Goal: Use online tool/utility: Utilize a website feature to perform a specific function

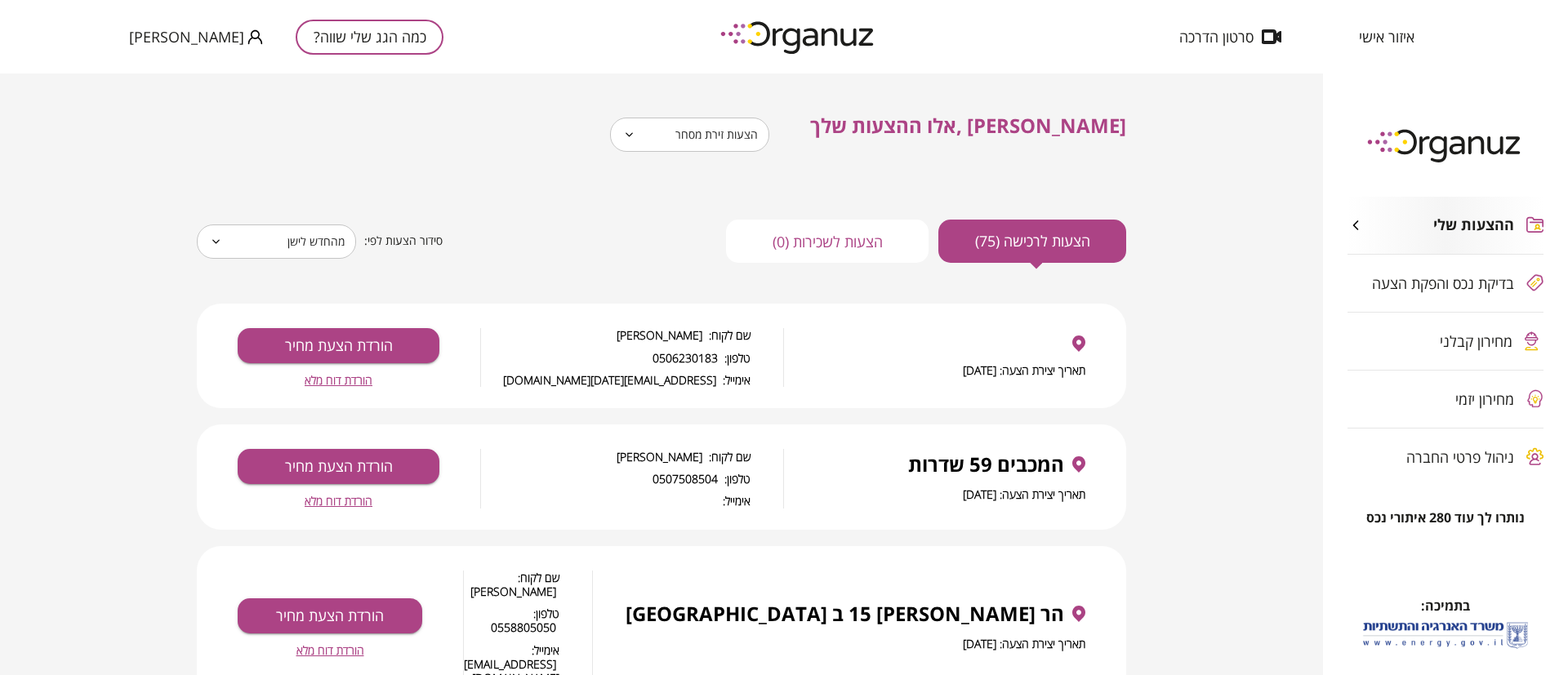
click at [833, 35] on img at bounding box center [799, 37] width 180 height 45
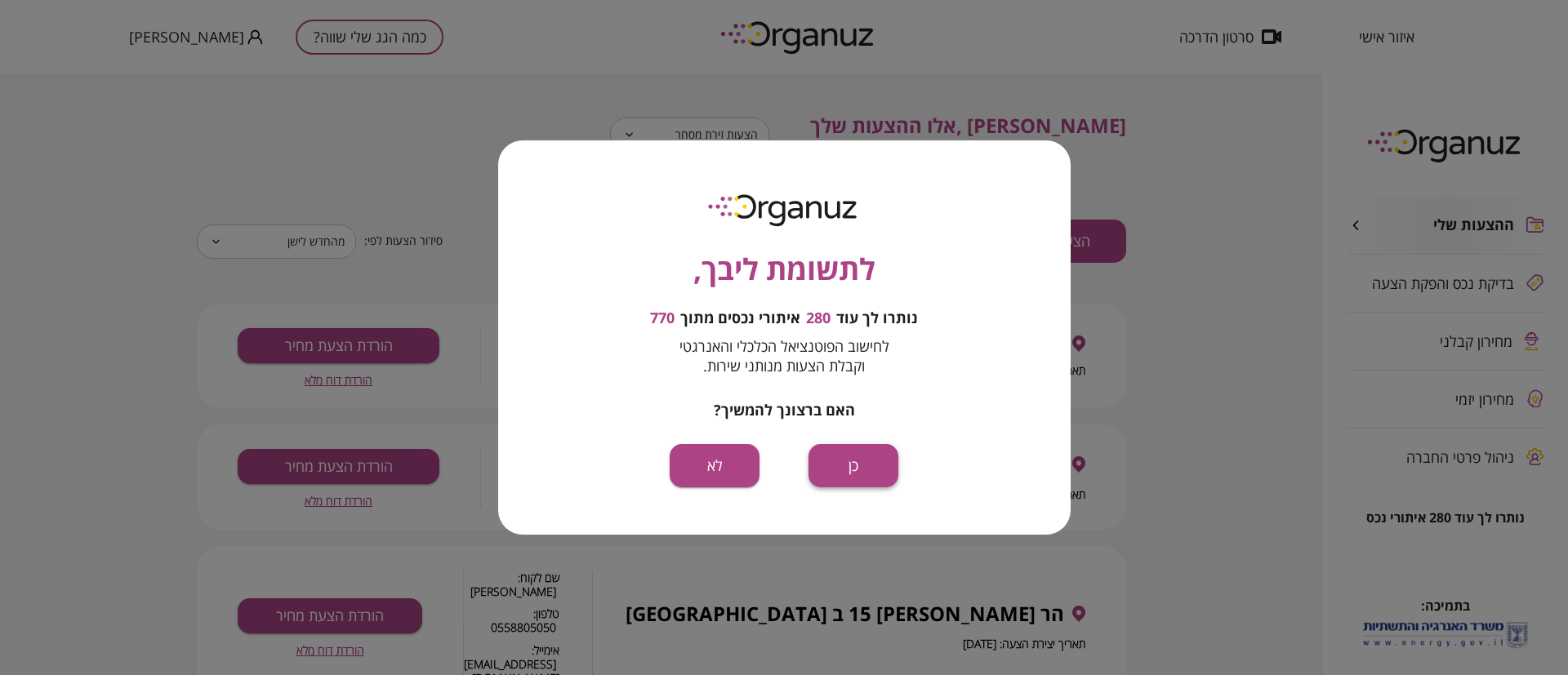
click at [846, 465] on button "כן" at bounding box center [853, 465] width 90 height 44
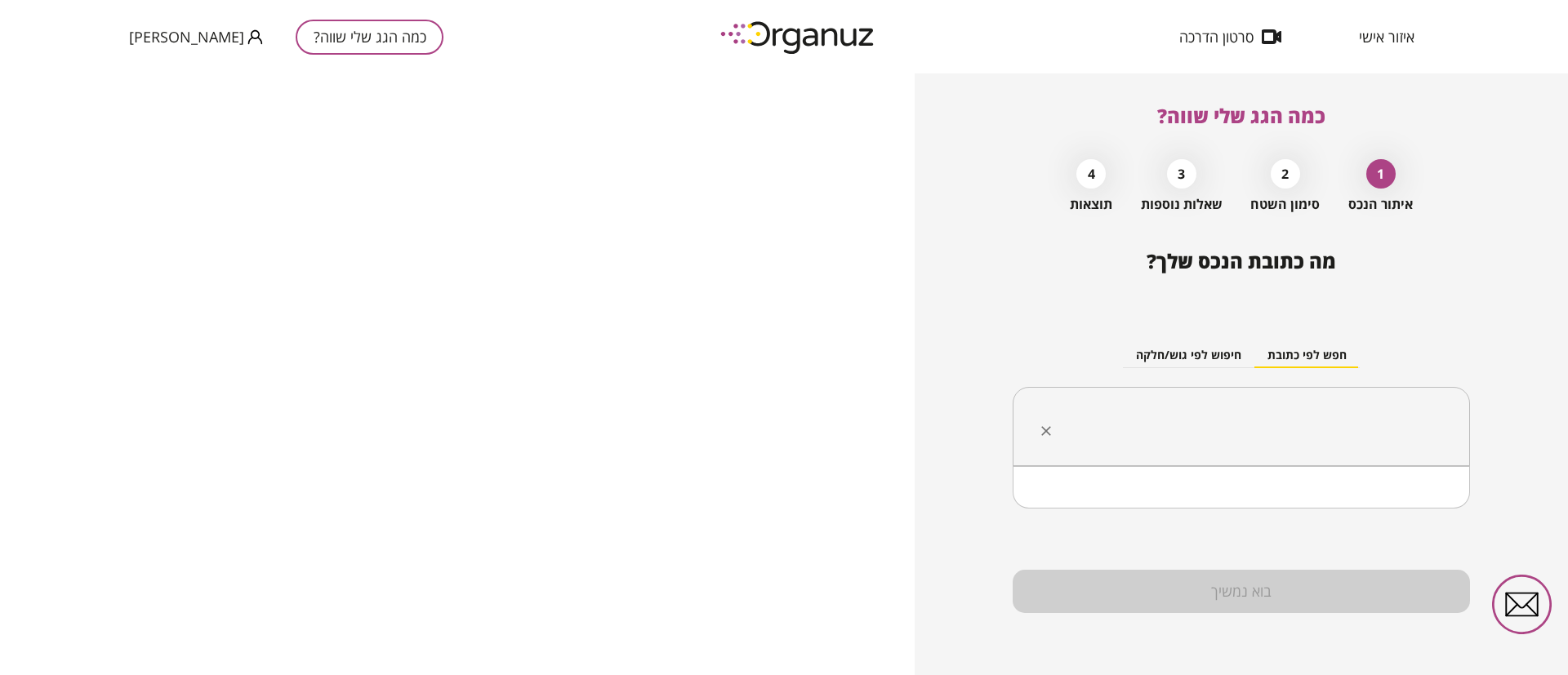
click at [1231, 414] on input "text" at bounding box center [1247, 427] width 406 height 41
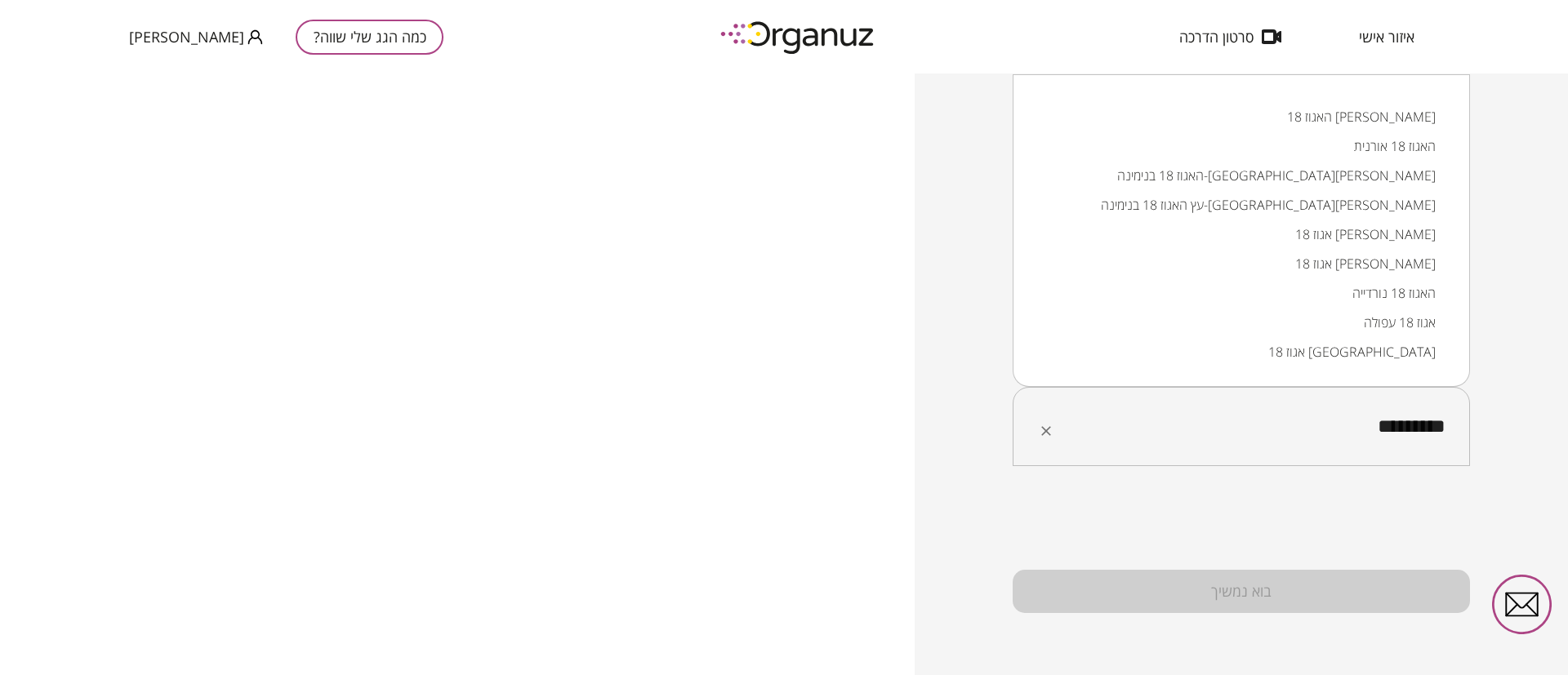
click at [1368, 114] on li "האגוז 18 [PERSON_NAME]" at bounding box center [1241, 117] width 415 height 30
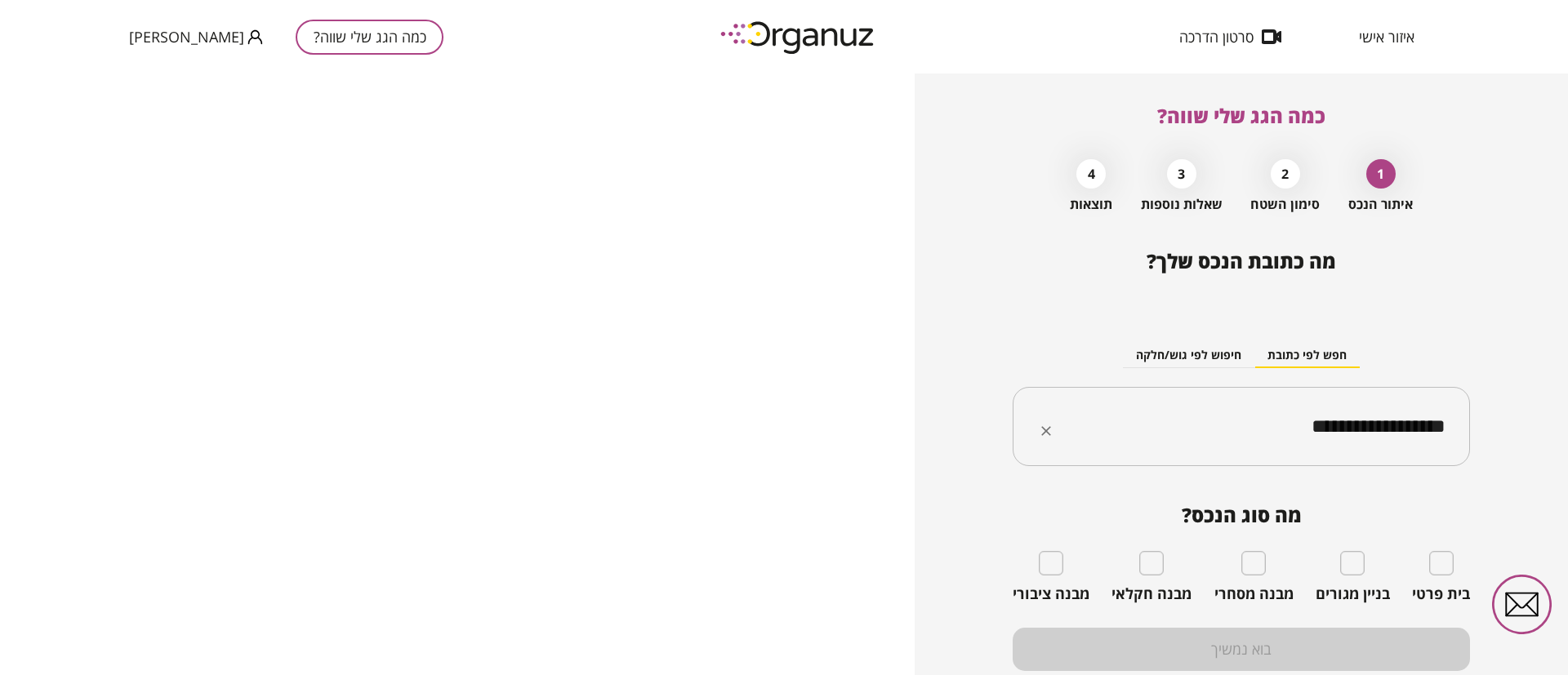
type input "**********"
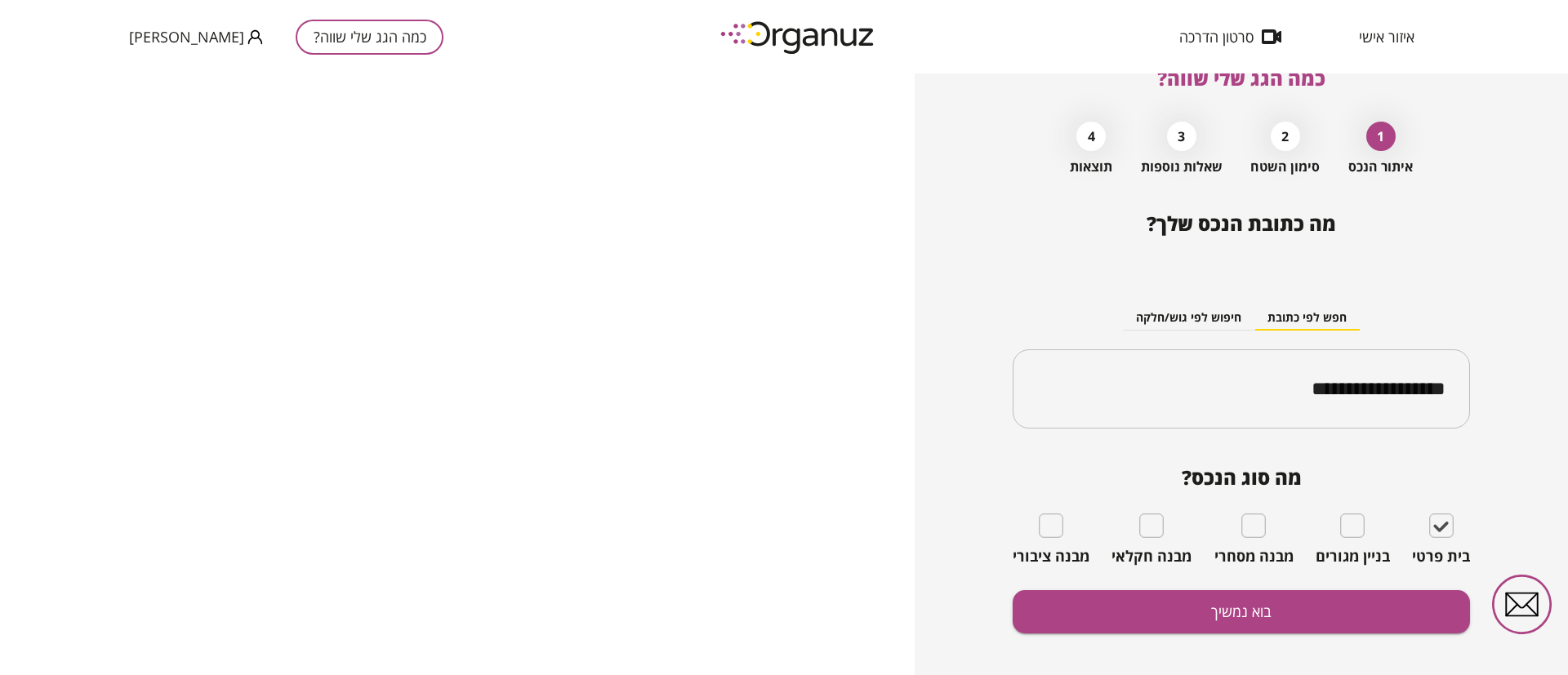
scroll to position [58, 0]
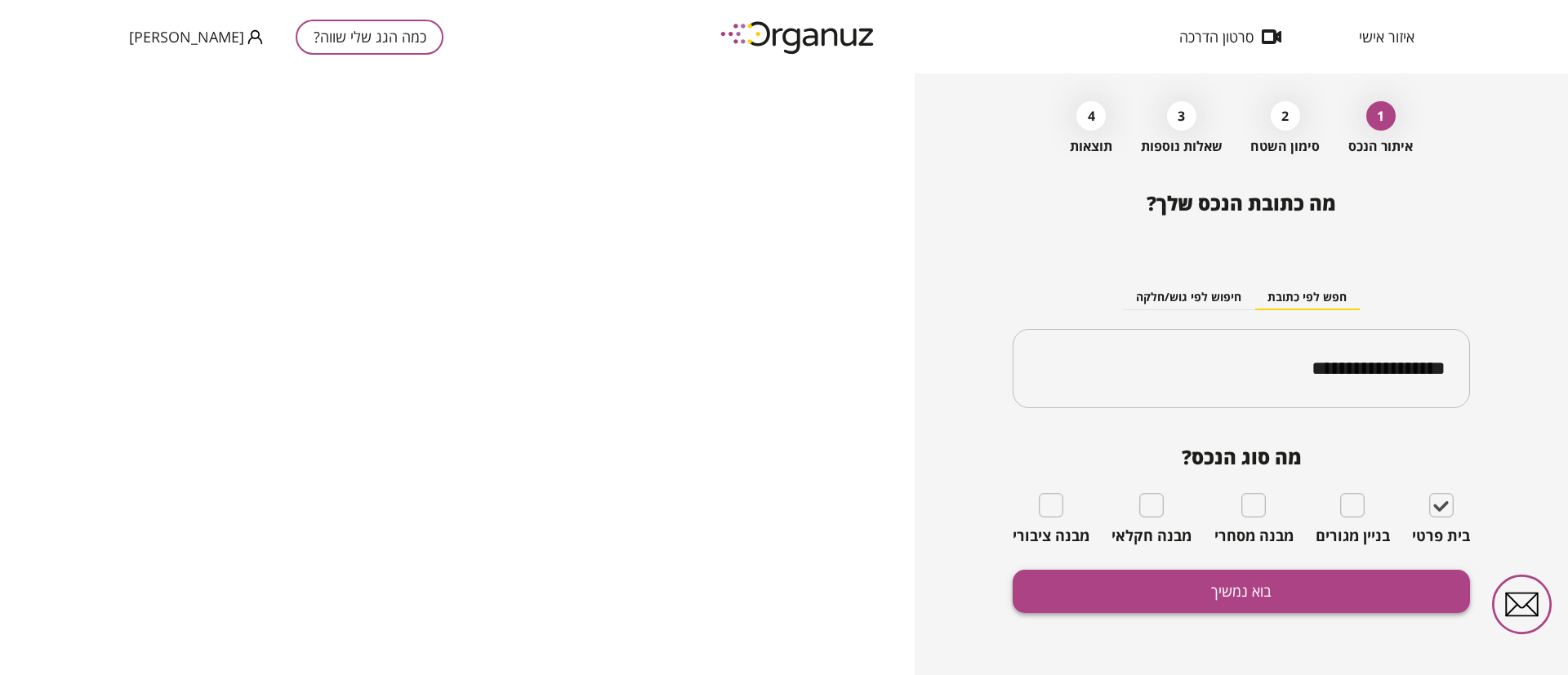
click at [1211, 587] on button "בוא נמשיך" at bounding box center [1241, 591] width 457 height 44
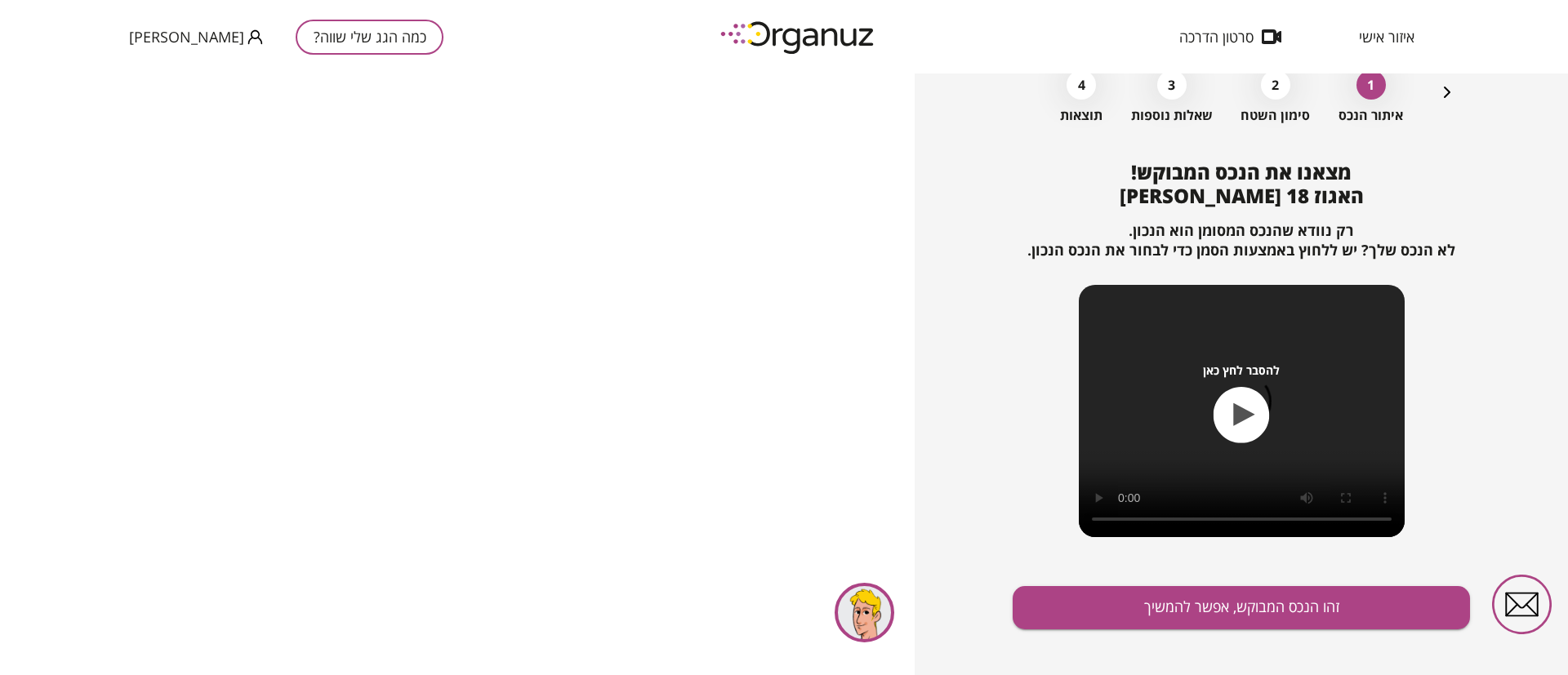
scroll to position [105, 0]
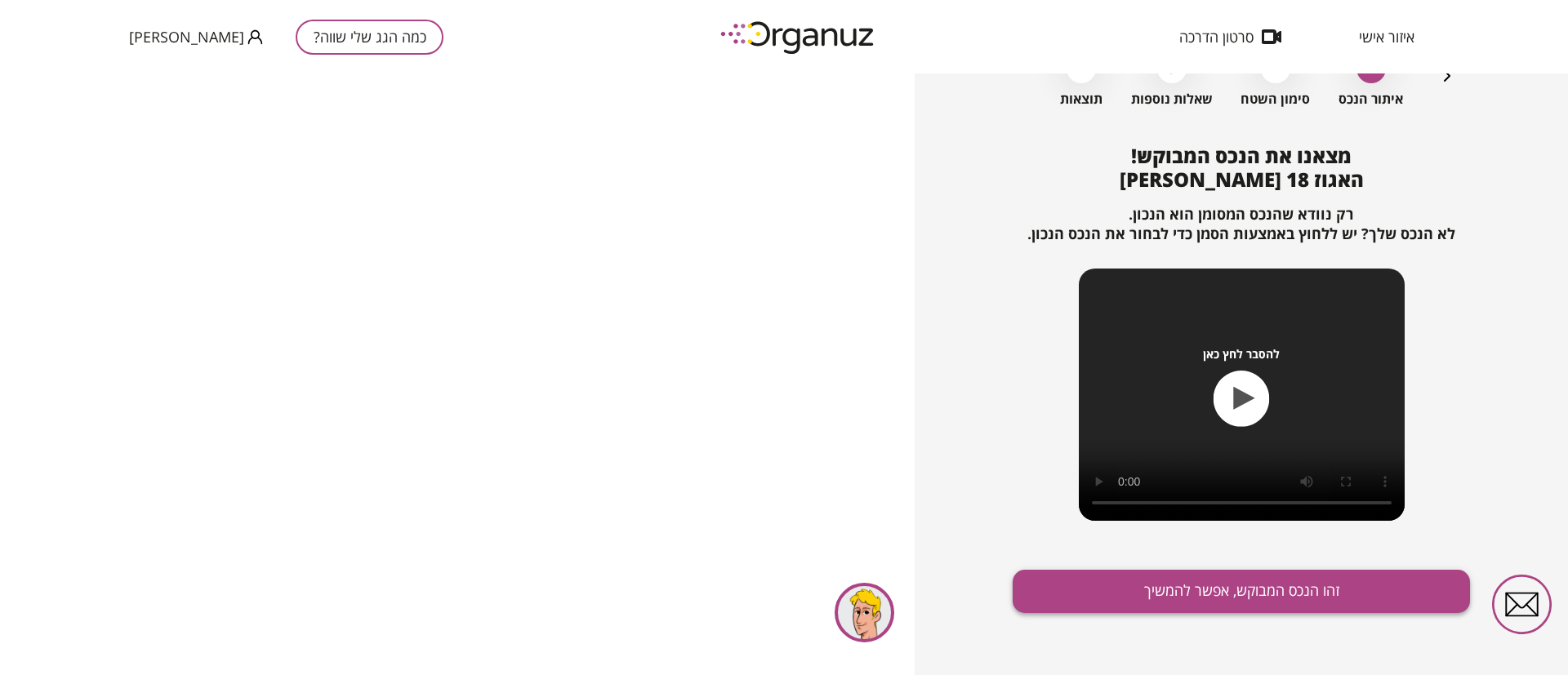
click at [1199, 594] on button "זהו הנכס המבוקש, אפשר להמשיך" at bounding box center [1241, 591] width 457 height 44
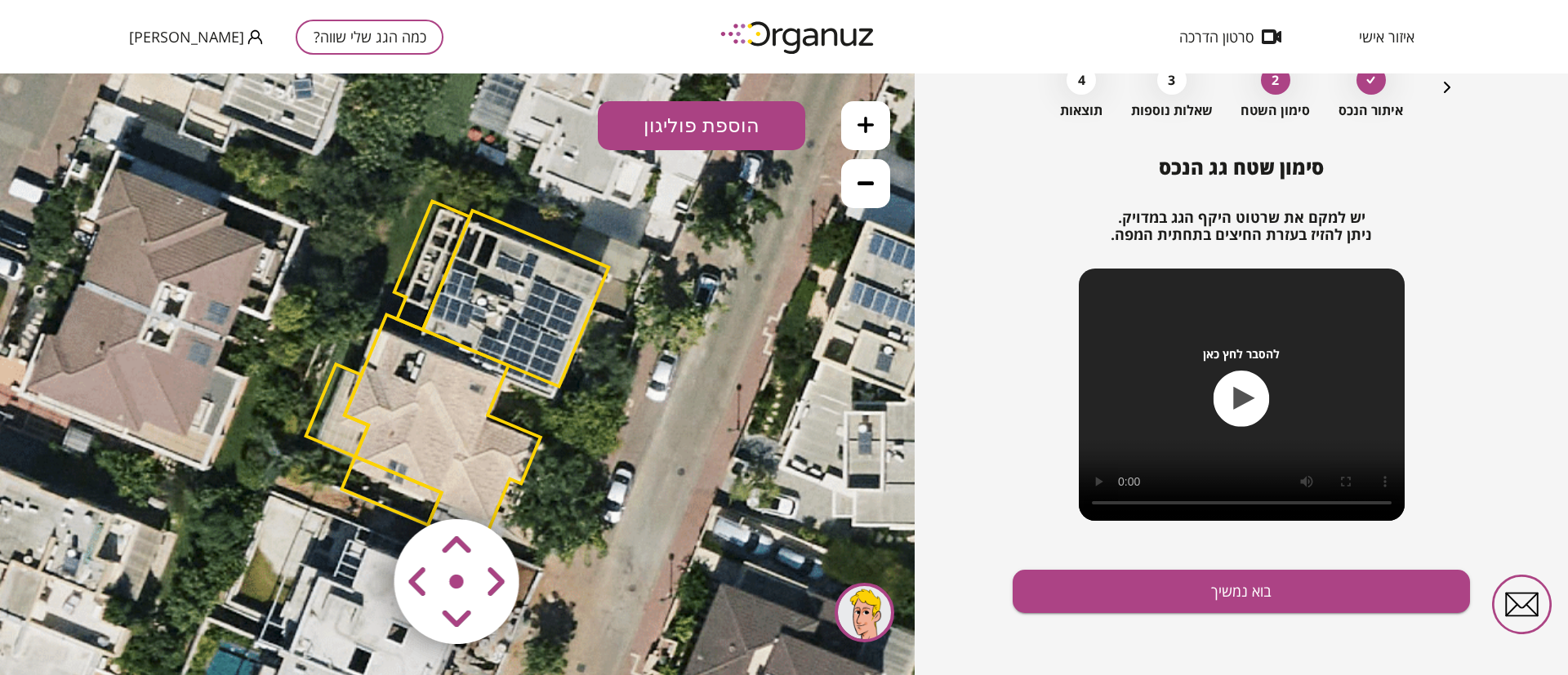
click at [534, 328] on polygon at bounding box center [516, 299] width 186 height 176
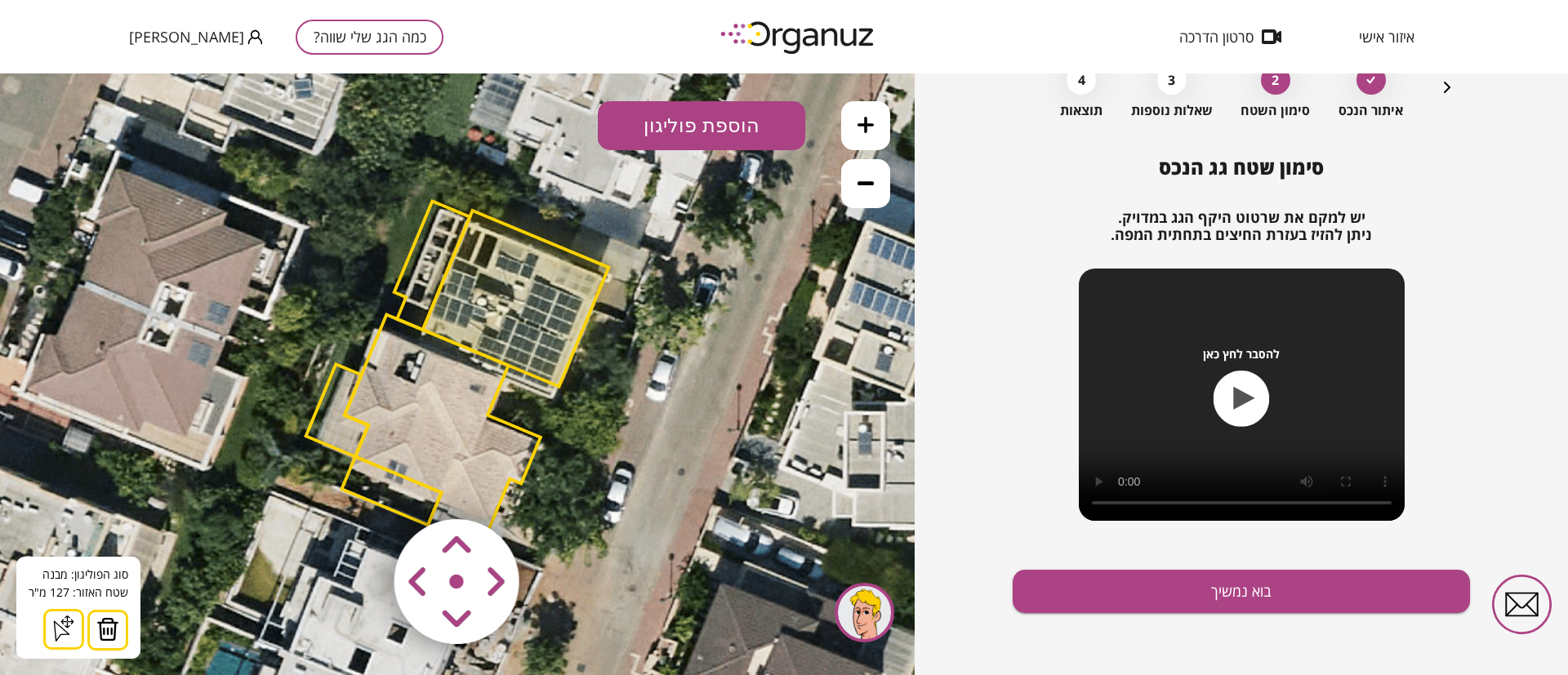
click at [105, 631] on img at bounding box center [108, 630] width 23 height 25
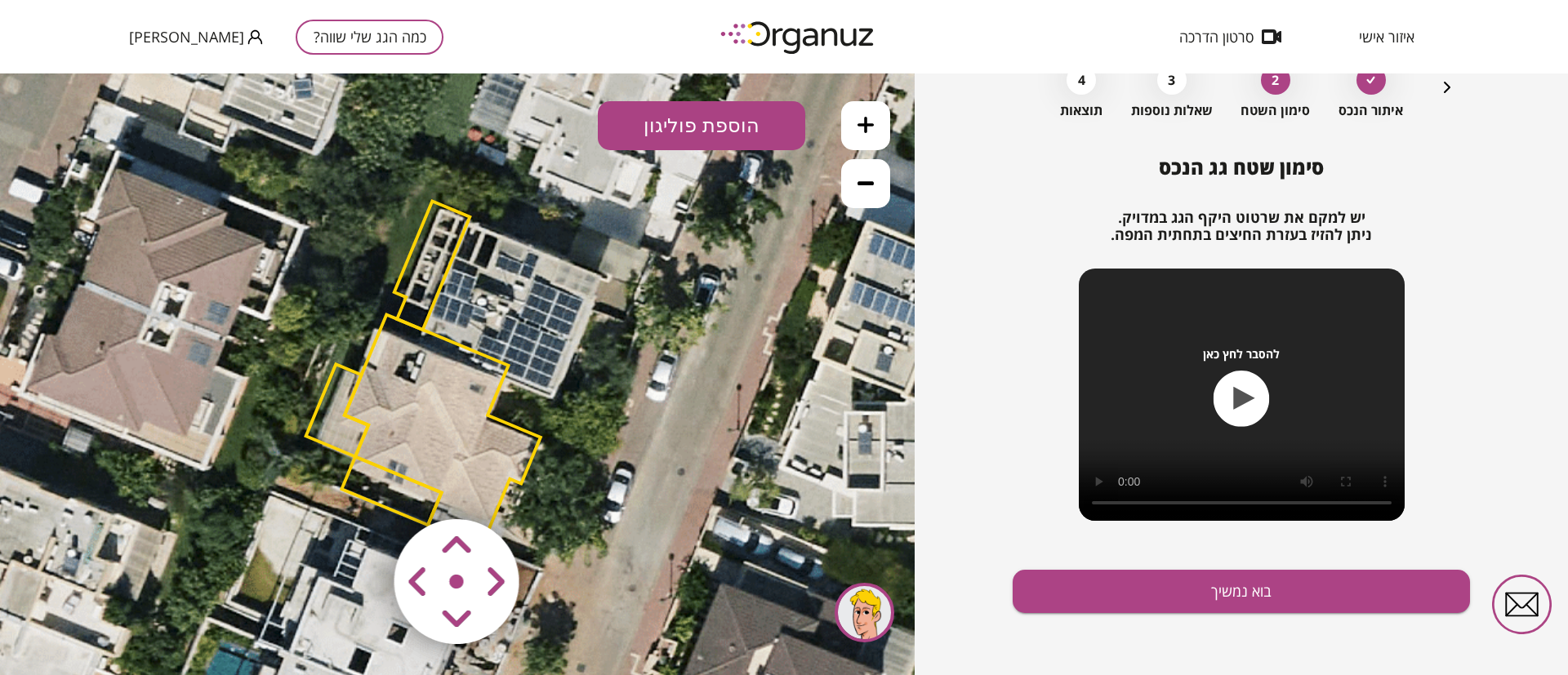
click at [416, 262] on polygon at bounding box center [432, 265] width 76 height 129
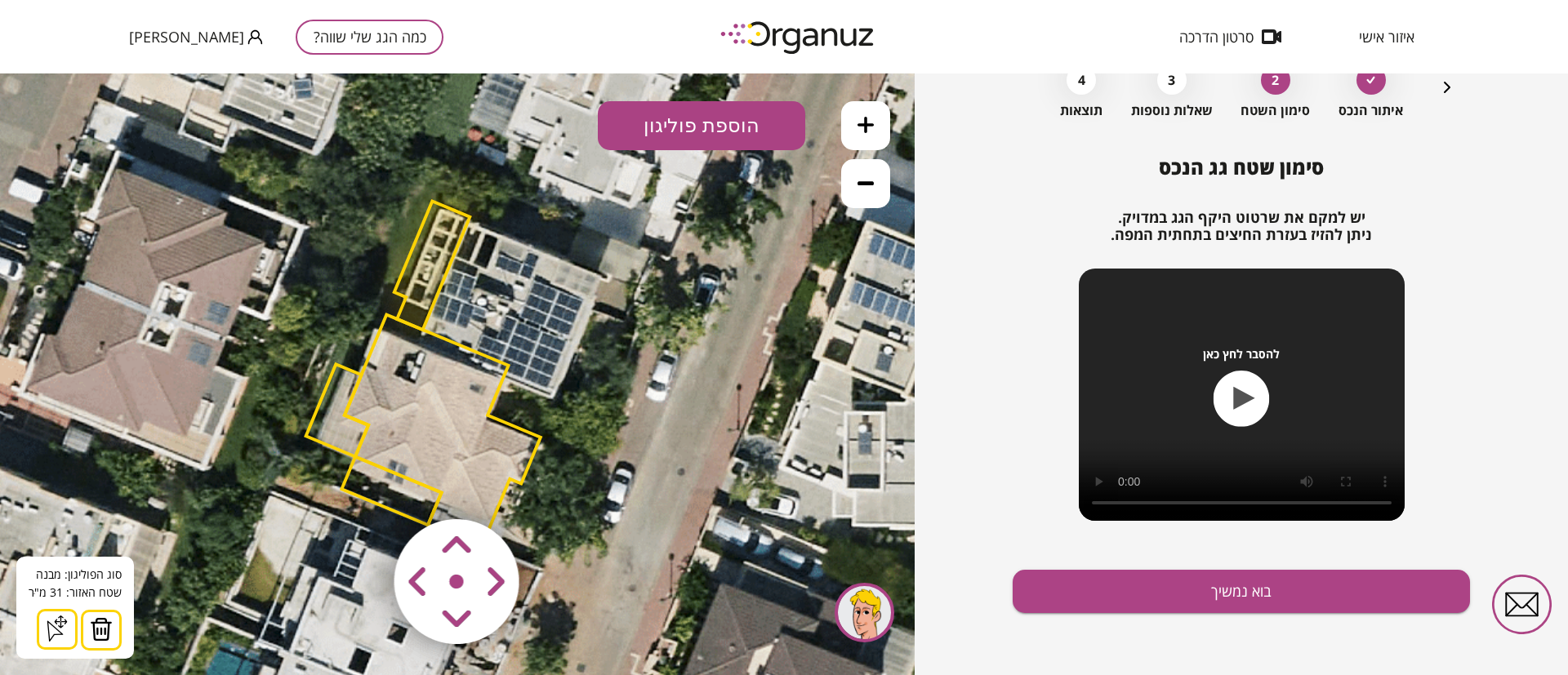
click at [97, 619] on img at bounding box center [101, 630] width 23 height 25
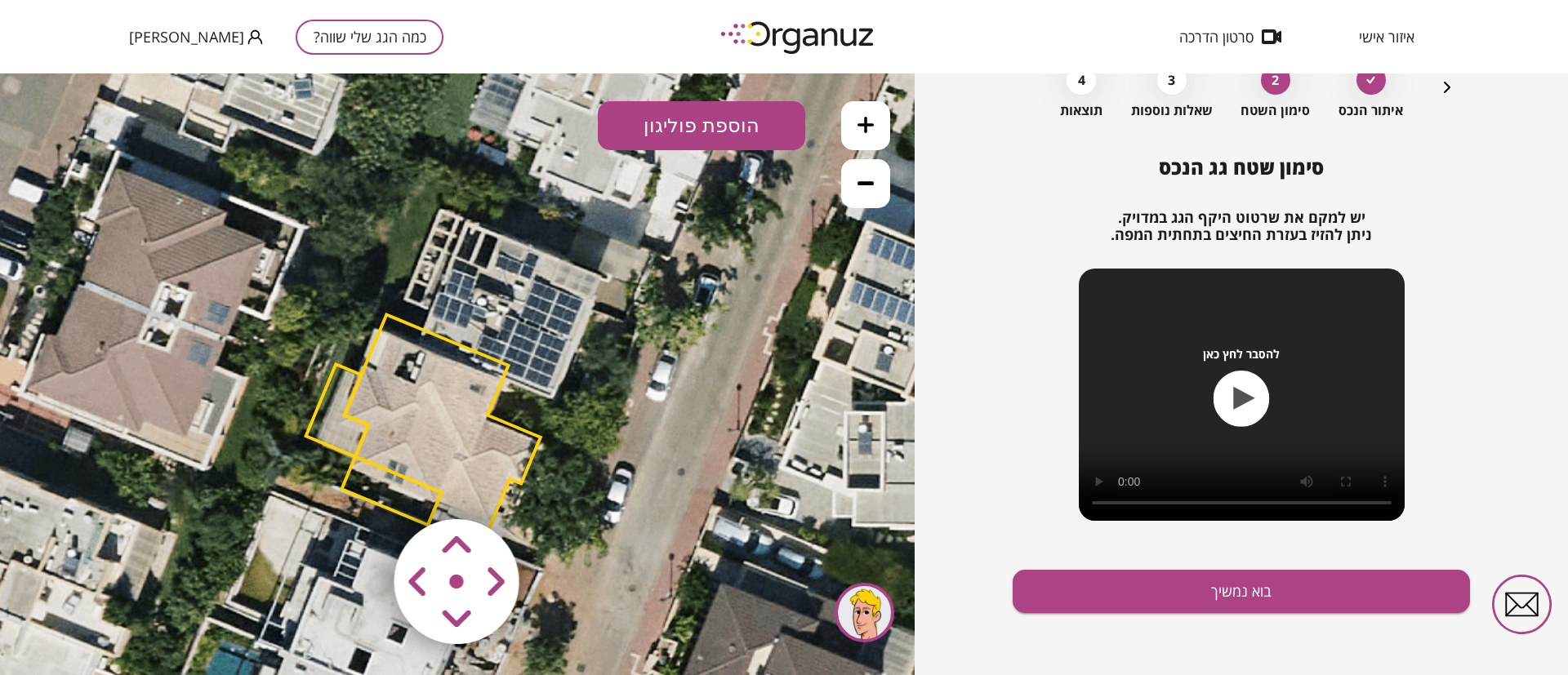
click at [402, 375] on polygon at bounding box center [442, 431] width 196 height 233
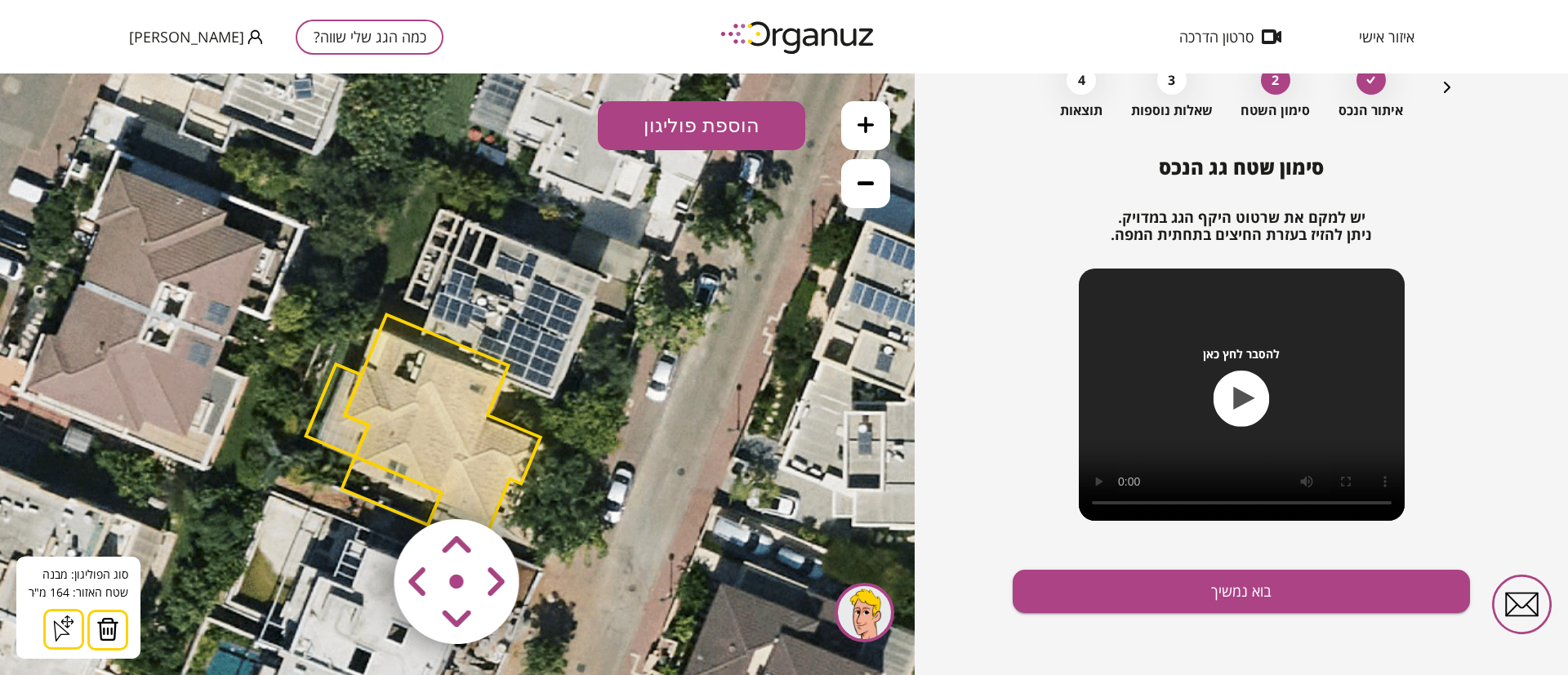
click at [106, 632] on img at bounding box center [108, 630] width 23 height 25
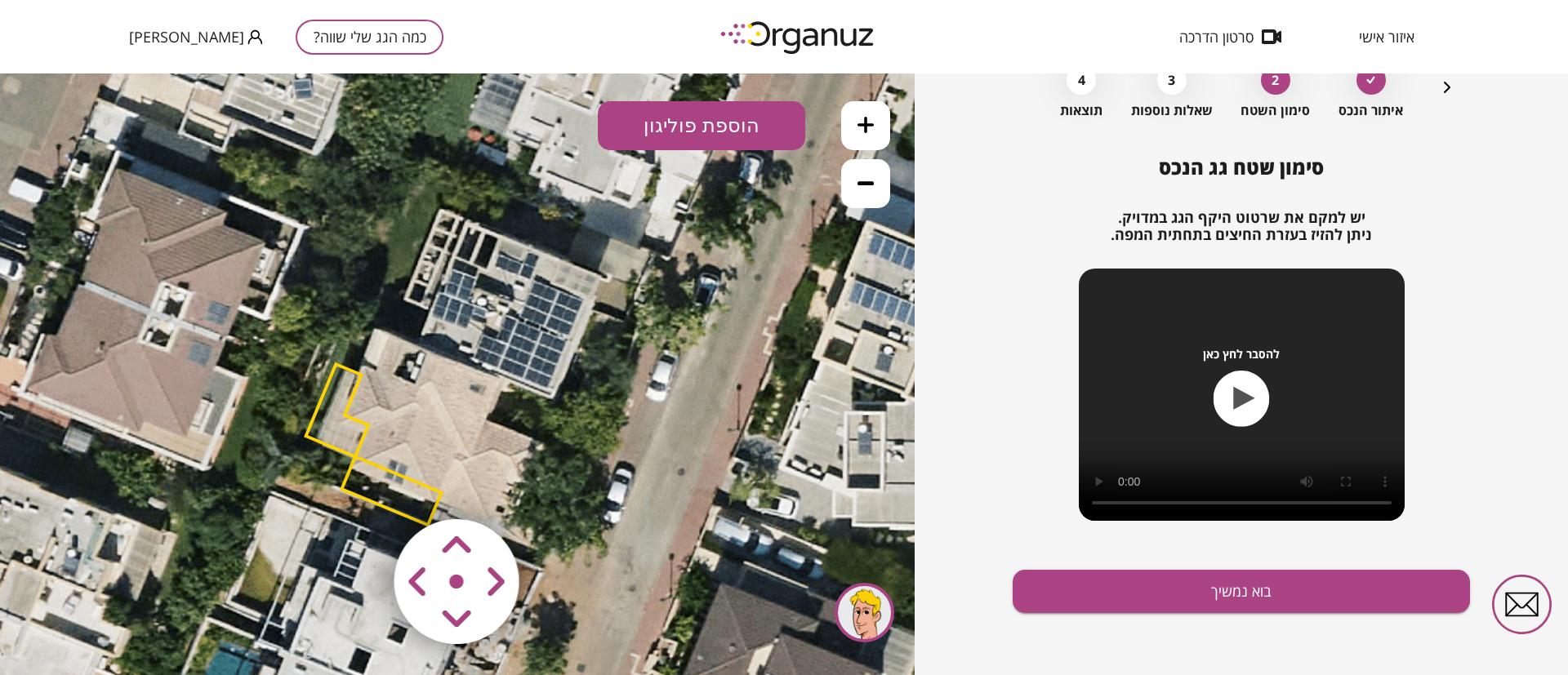
click at [327, 424] on polygon at bounding box center [337, 410] width 62 height 92
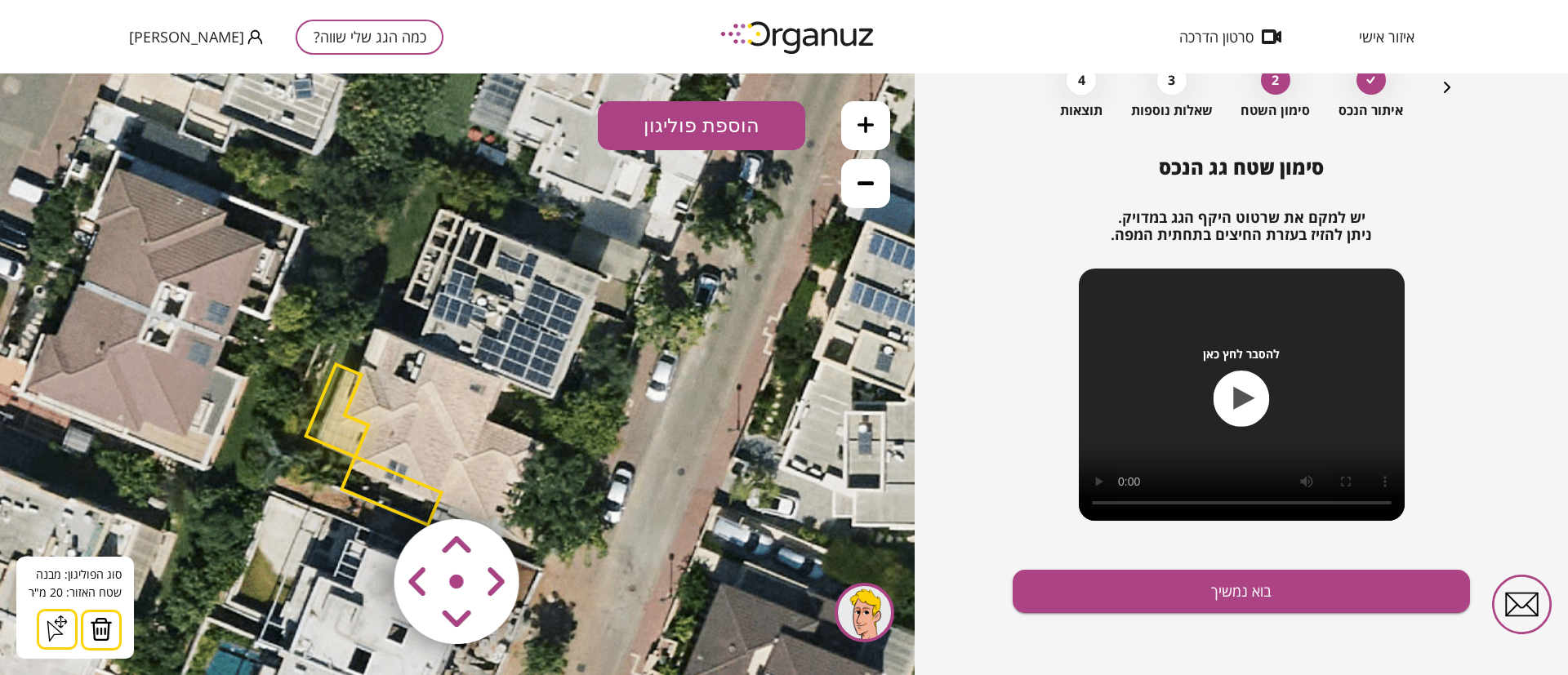
click at [100, 630] on img at bounding box center [101, 630] width 23 height 25
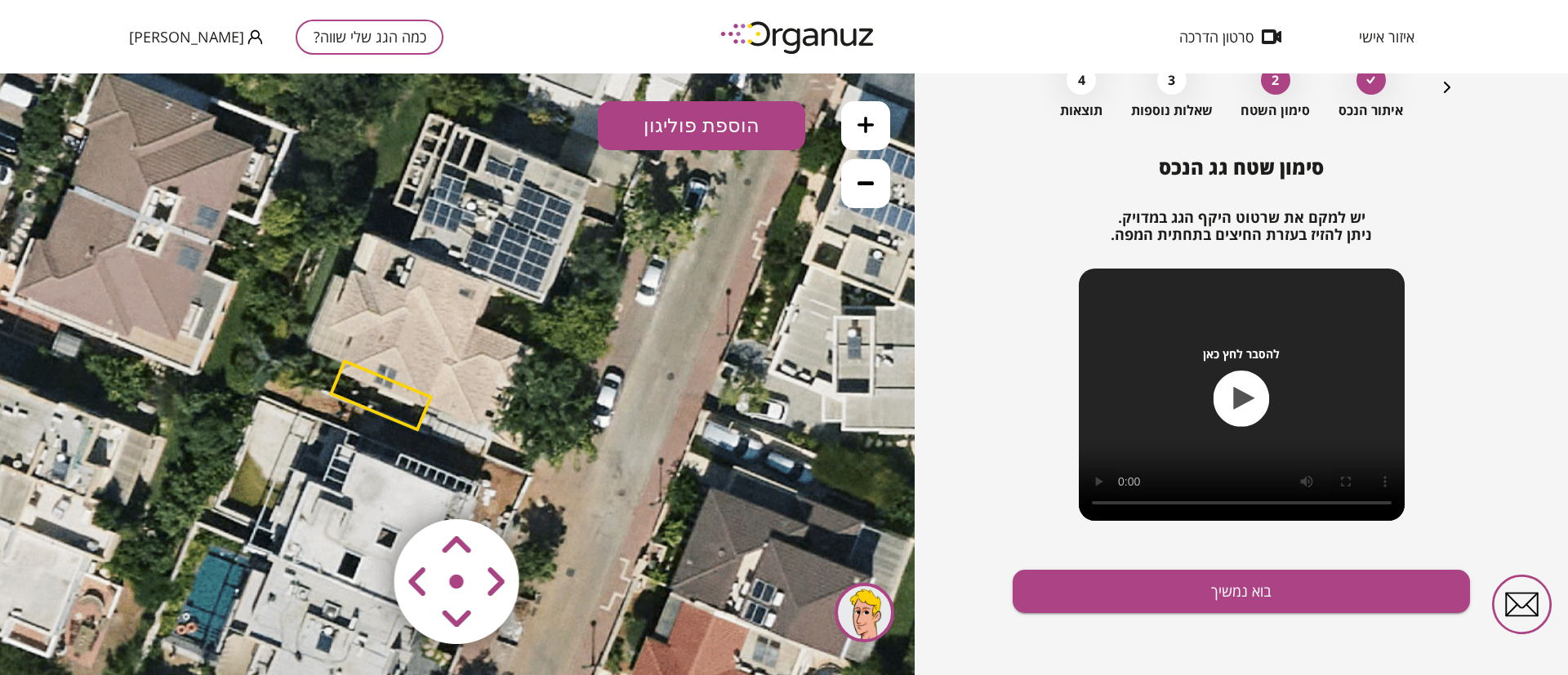
drag, startPoint x: 234, startPoint y: 448, endPoint x: 223, endPoint y: 352, distance: 96.6
click at [223, 352] on icon at bounding box center [442, 279] width 1066 height 1065
click at [374, 403] on polygon at bounding box center [380, 394] width 100 height 68
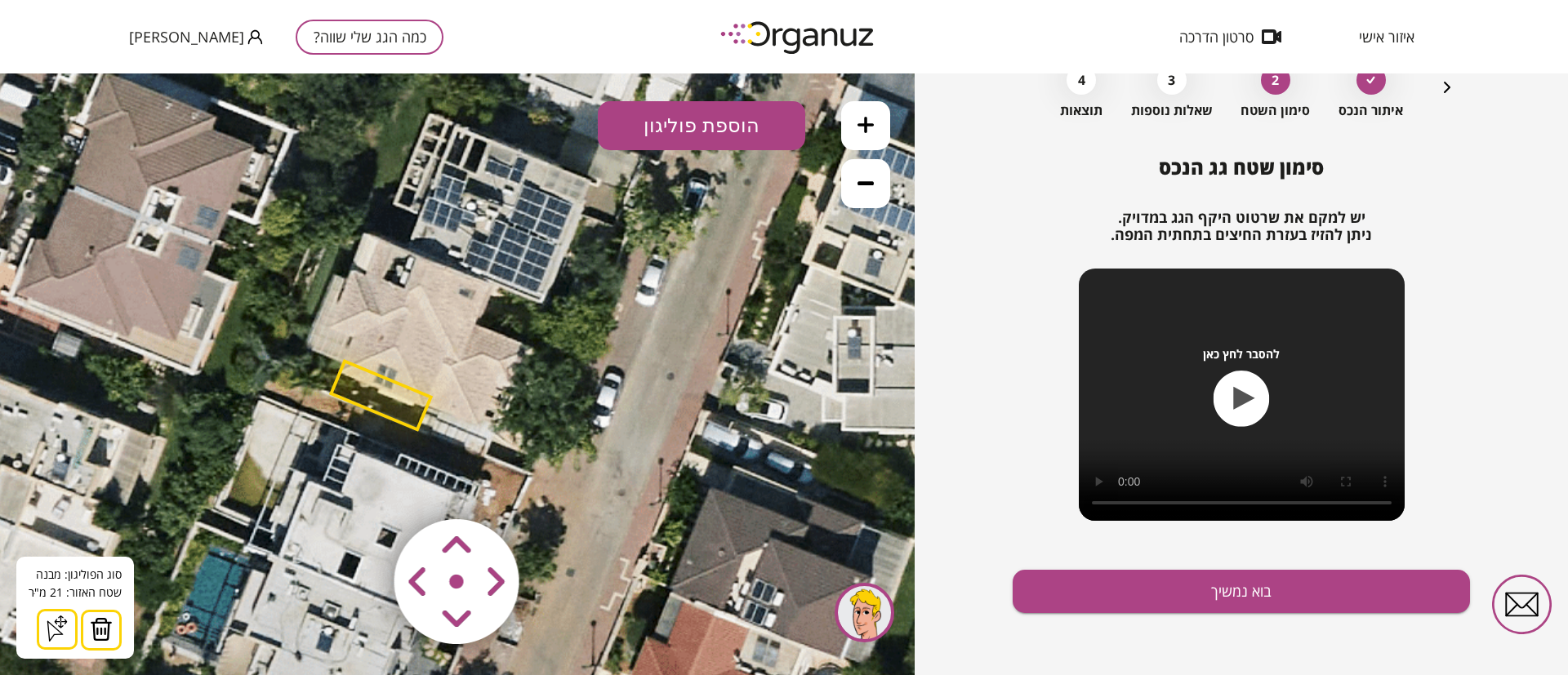
click at [99, 626] on img at bounding box center [101, 630] width 23 height 25
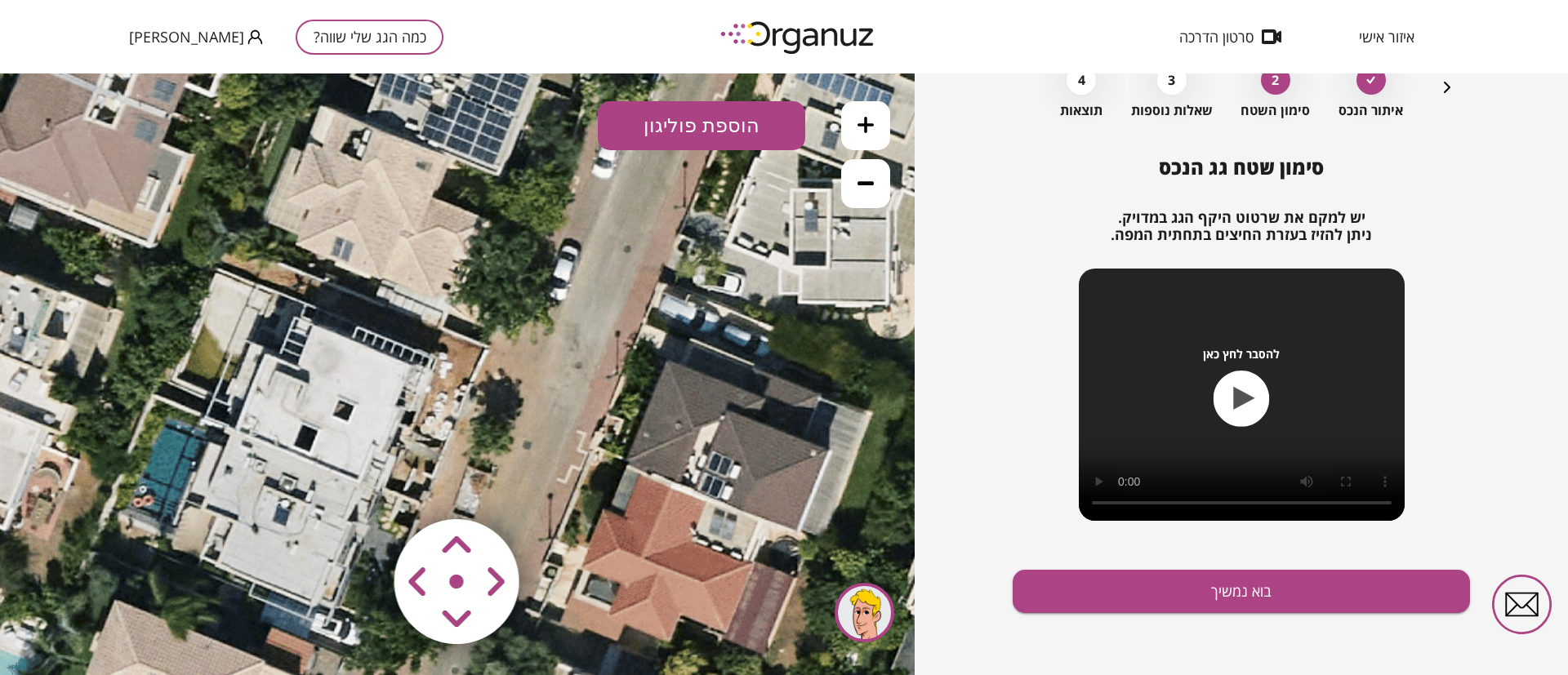
drag, startPoint x: 270, startPoint y: 477, endPoint x: 226, endPoint y: 345, distance: 139.1
click at [226, 345] on icon at bounding box center [399, 151] width 1066 height 1065
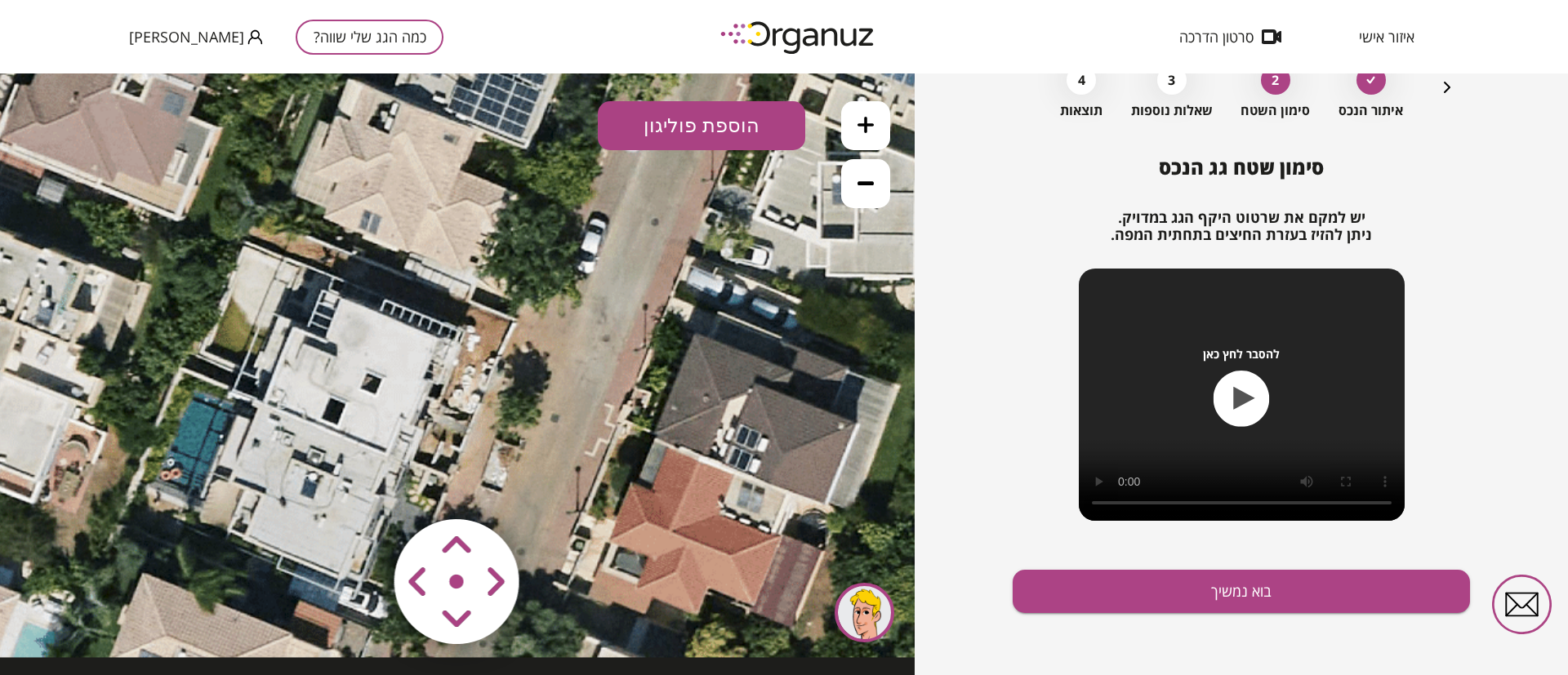
drag, startPoint x: 504, startPoint y: 276, endPoint x: 550, endPoint y: 235, distance: 61.6
click at [550, 235] on icon at bounding box center [427, 124] width 1066 height 1065
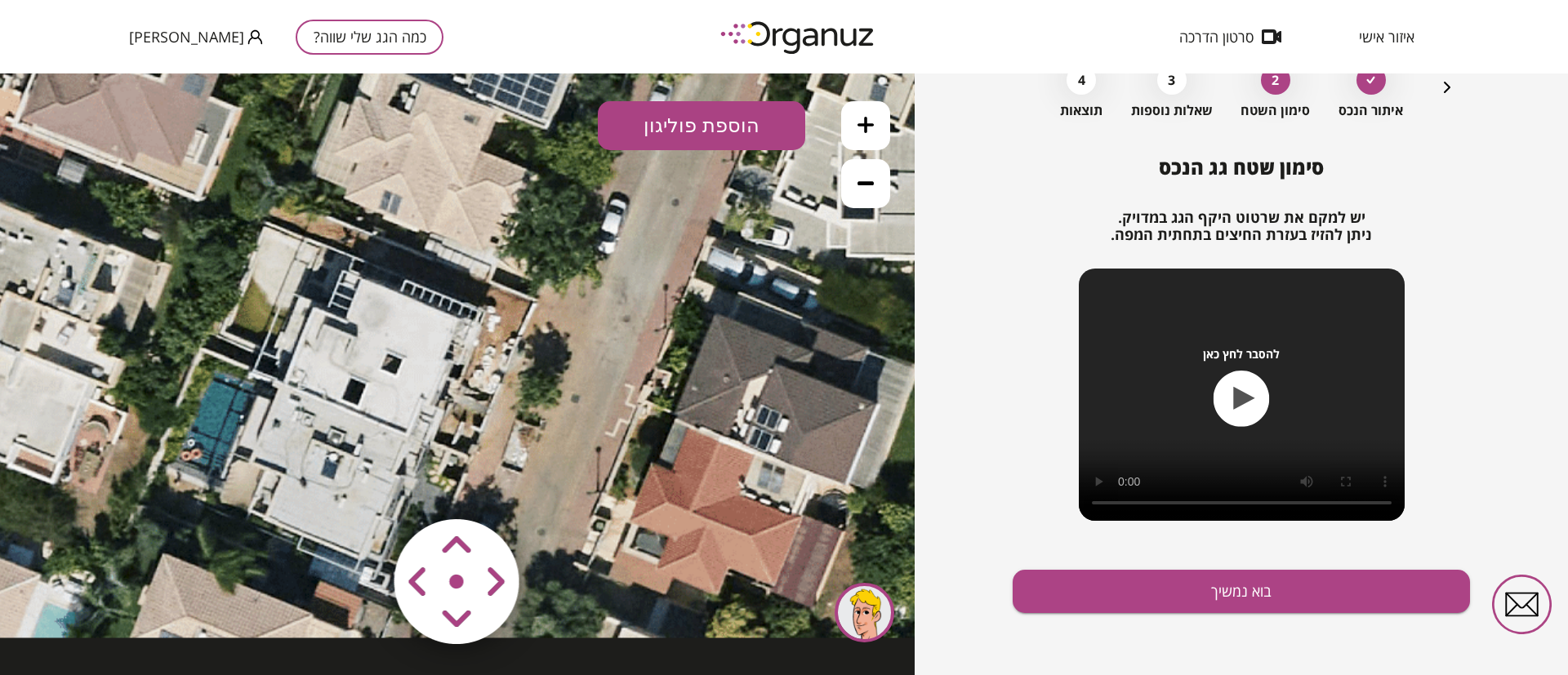
click at [856, 183] on button at bounding box center [865, 183] width 49 height 49
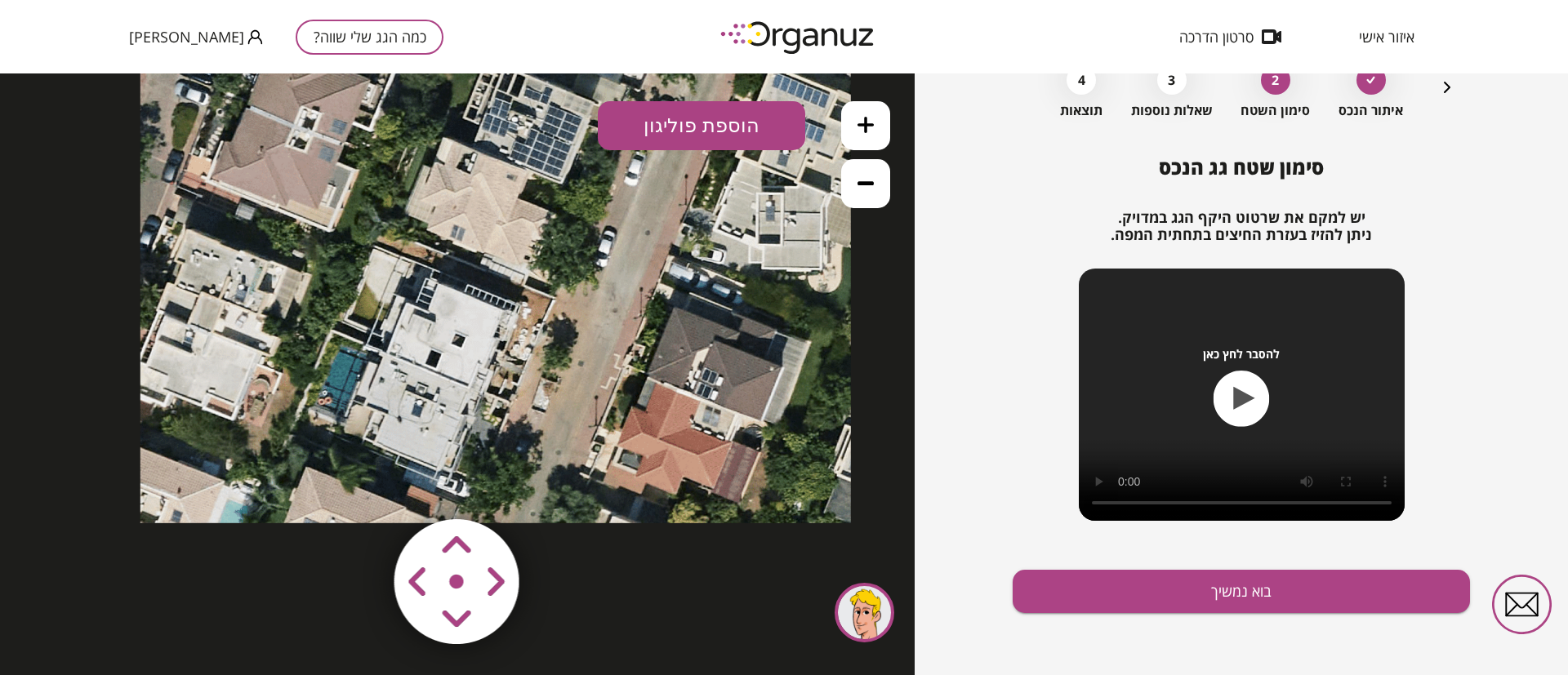
drag, startPoint x: 539, startPoint y: 338, endPoint x: 558, endPoint y: 326, distance: 22.5
click at [558, 326] on icon at bounding box center [496, 168] width 711 height 710
click at [868, 125] on icon at bounding box center [866, 125] width 16 height 16
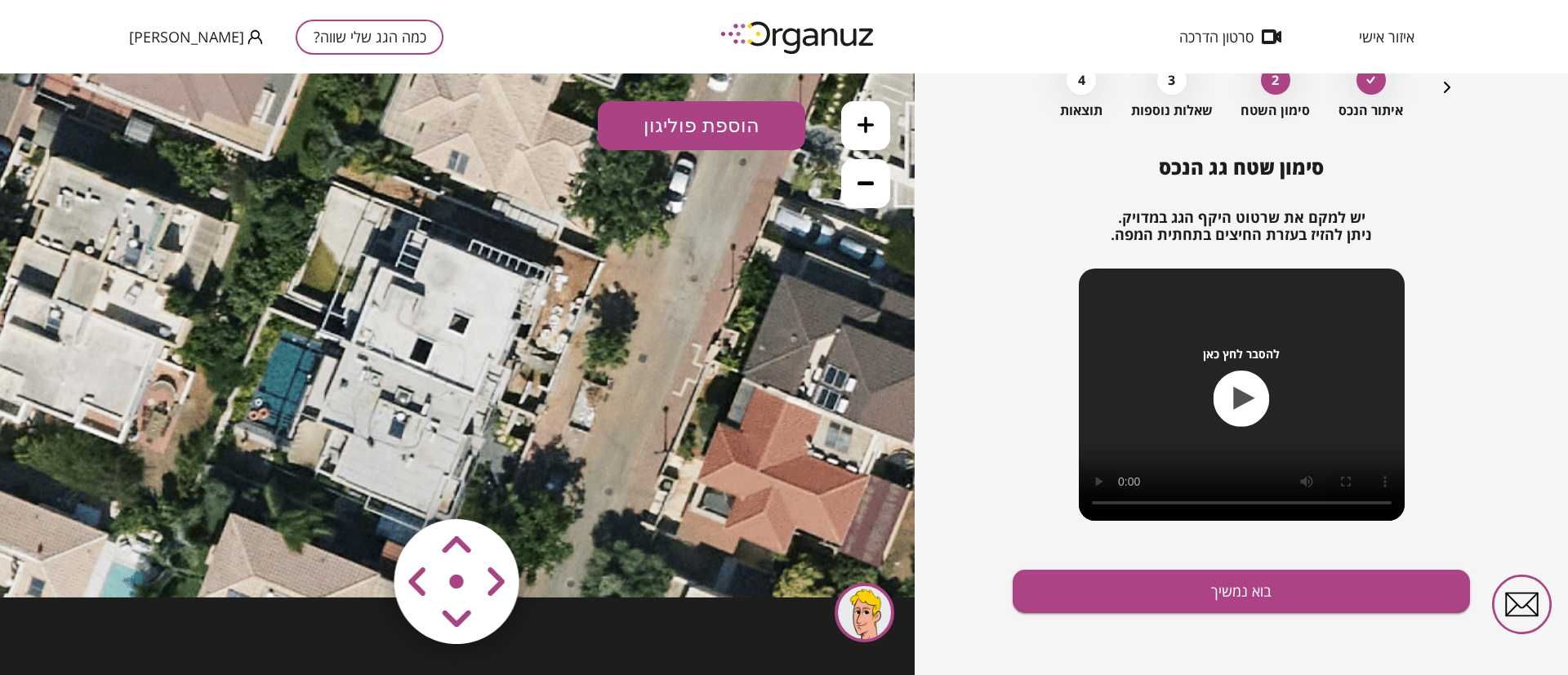
click at [868, 125] on icon at bounding box center [866, 125] width 16 height 16
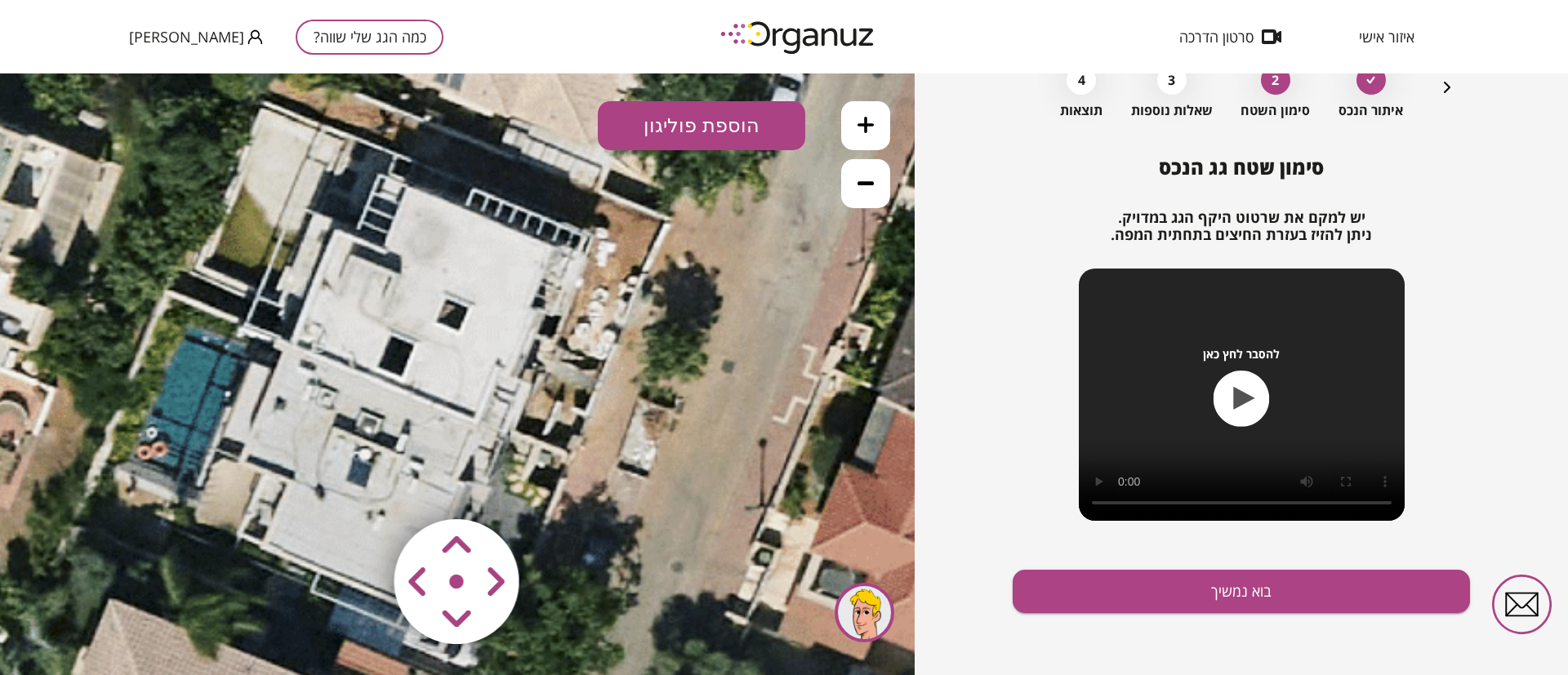
drag, startPoint x: 633, startPoint y: 272, endPoint x: 621, endPoint y: 303, distance: 33.2
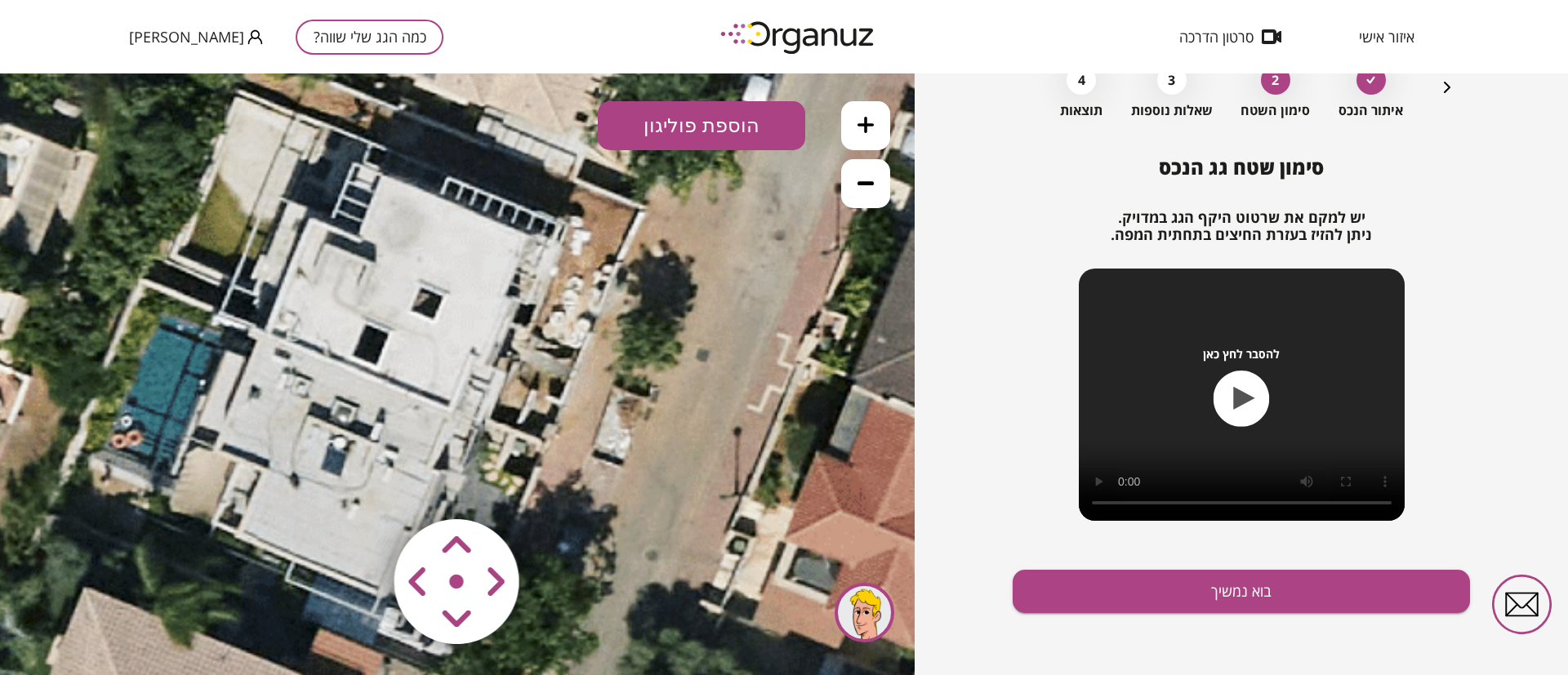
drag, startPoint x: 623, startPoint y: 283, endPoint x: 626, endPoint y: 317, distance: 34.1
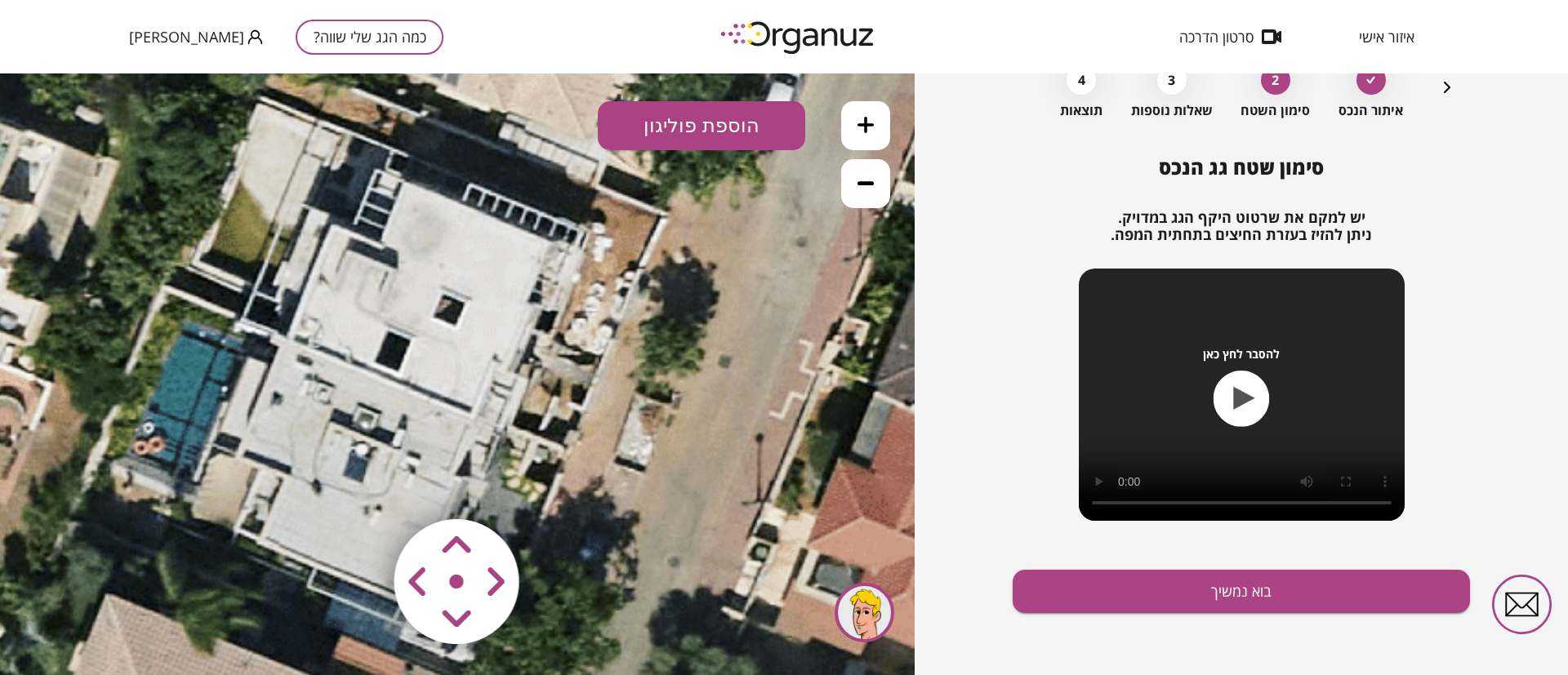
drag, startPoint x: 476, startPoint y: 302, endPoint x: 548, endPoint y: 315, distance: 73.2
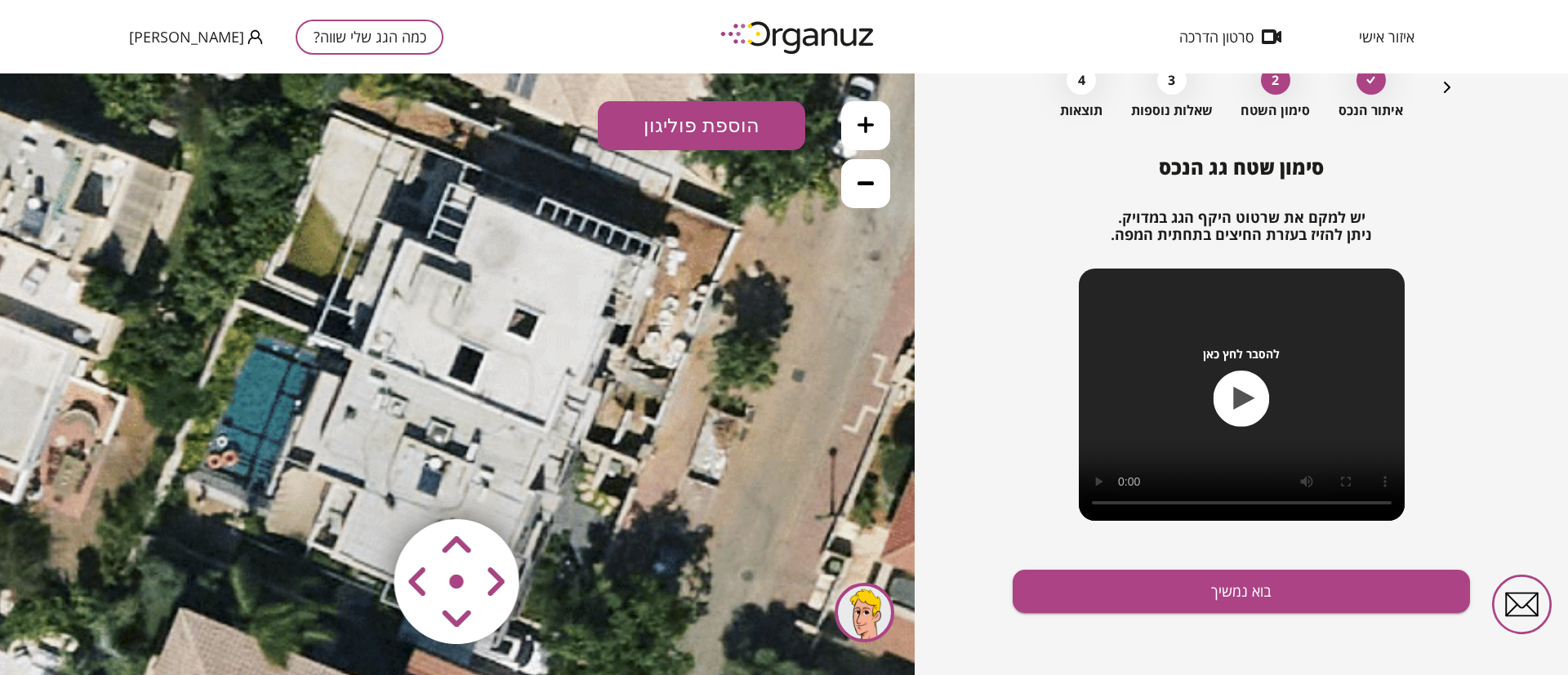
click at [660, 125] on button "הוספת פוליגון" at bounding box center [702, 125] width 208 height 49
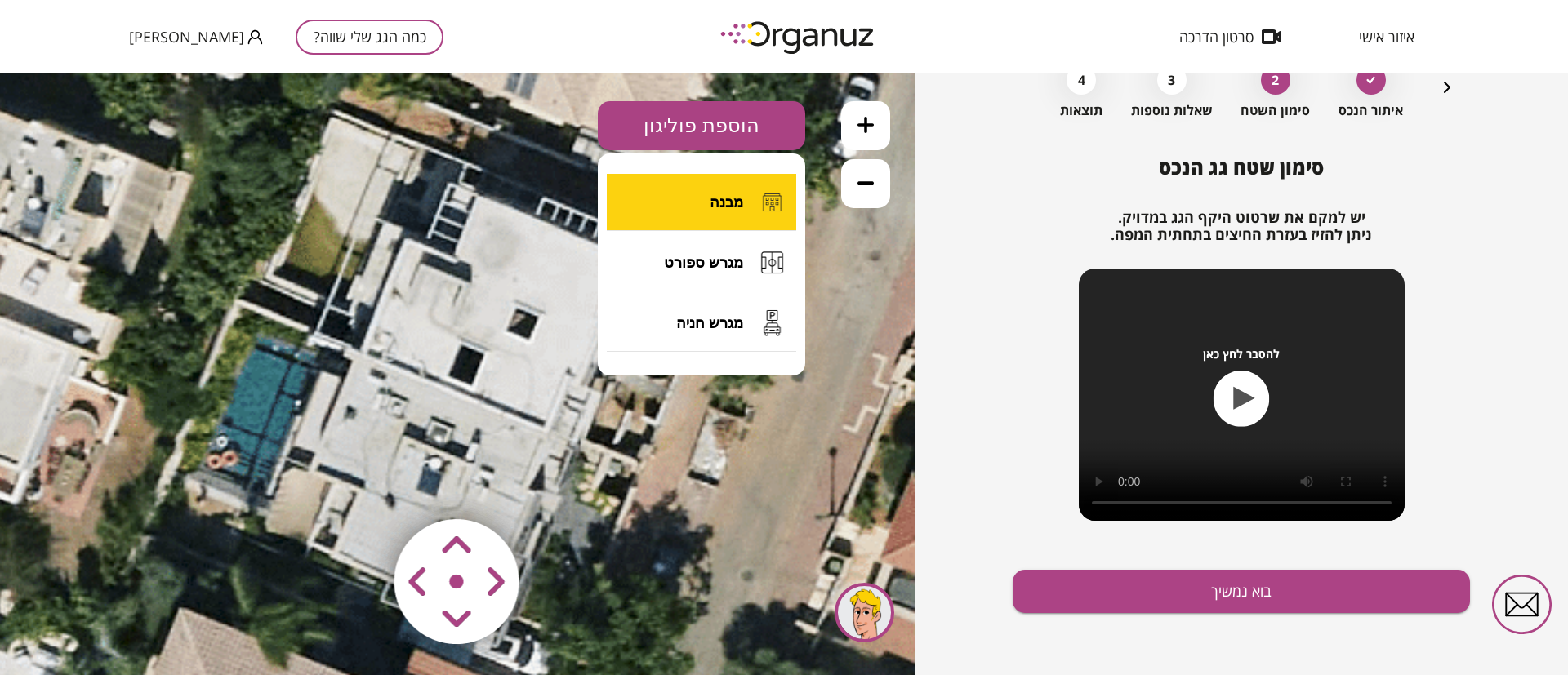
click at [729, 198] on span "מבנה" at bounding box center [726, 202] width 34 height 18
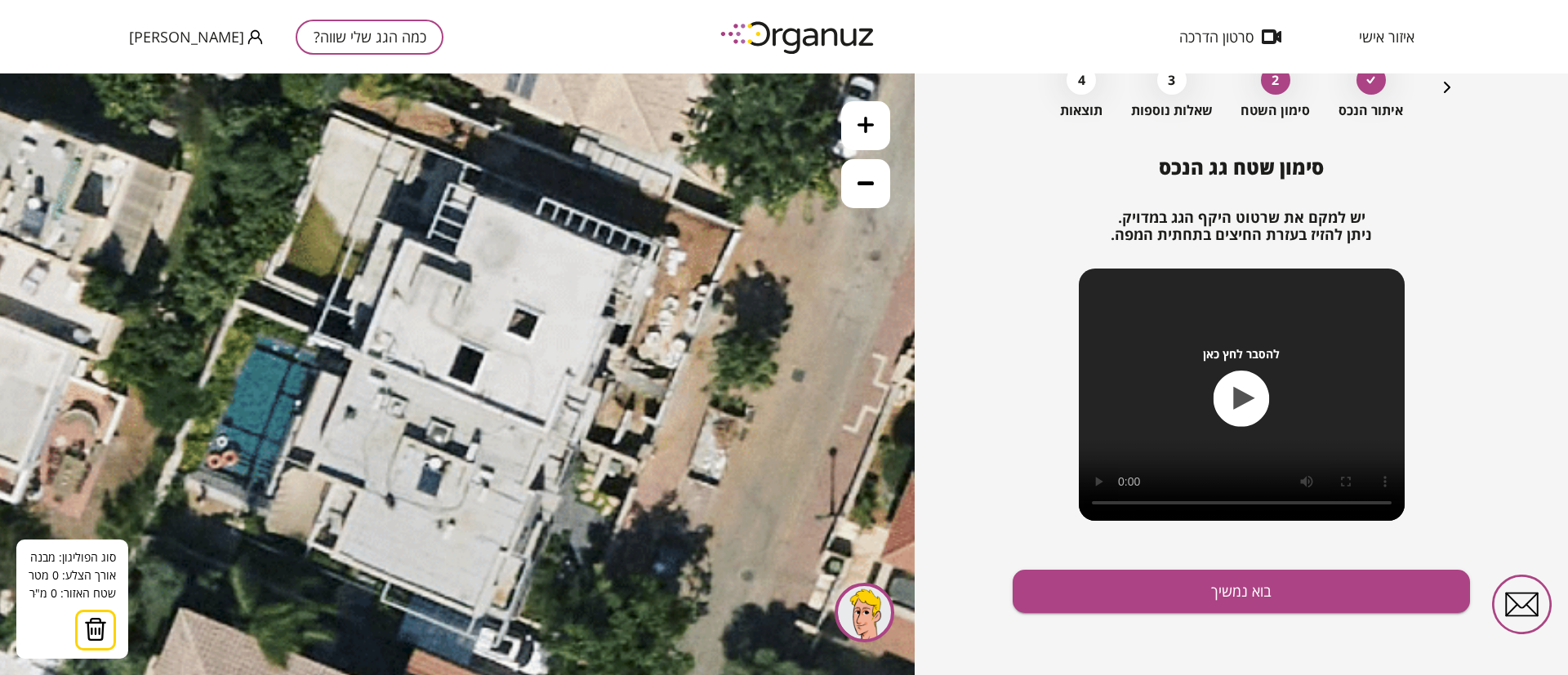
click at [861, 137] on button at bounding box center [865, 125] width 49 height 49
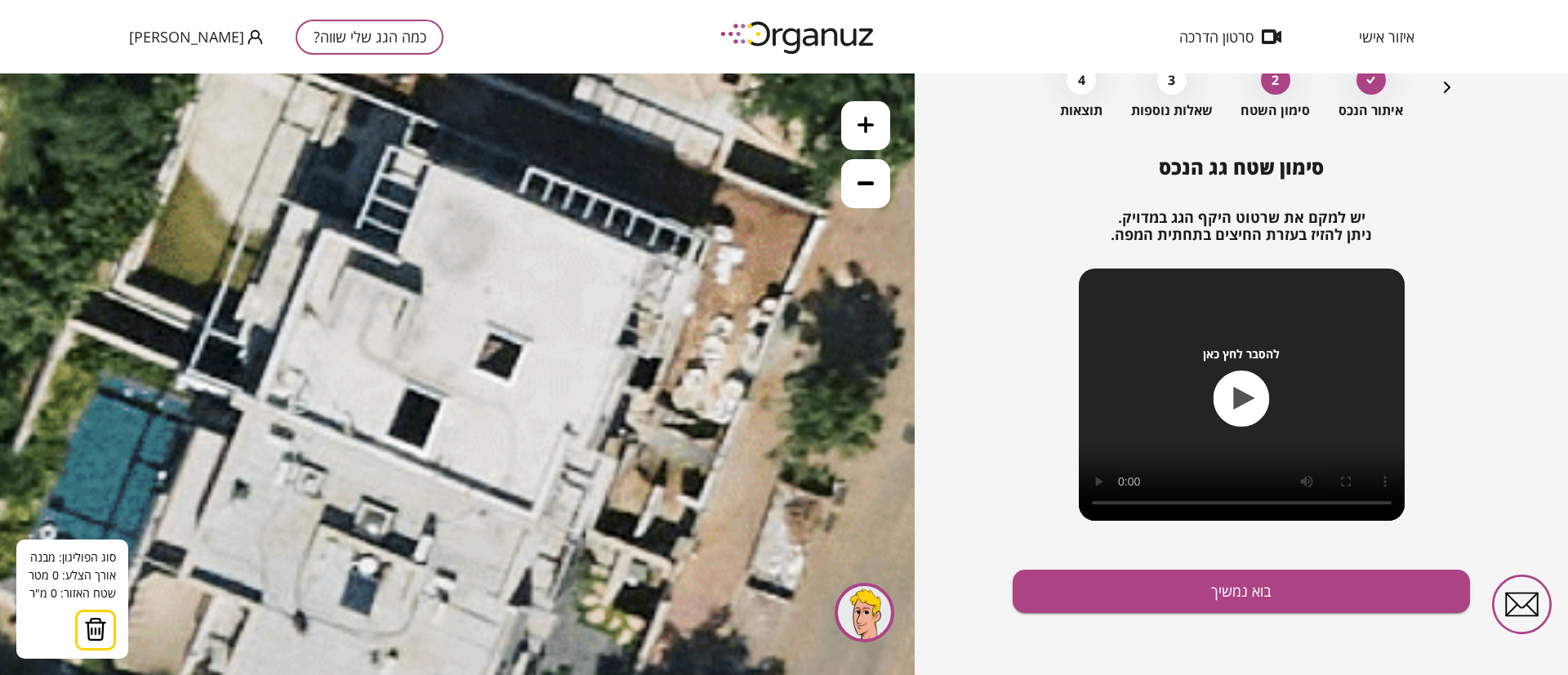
drag, startPoint x: 732, startPoint y: 317, endPoint x: 677, endPoint y: 375, distance: 79.9
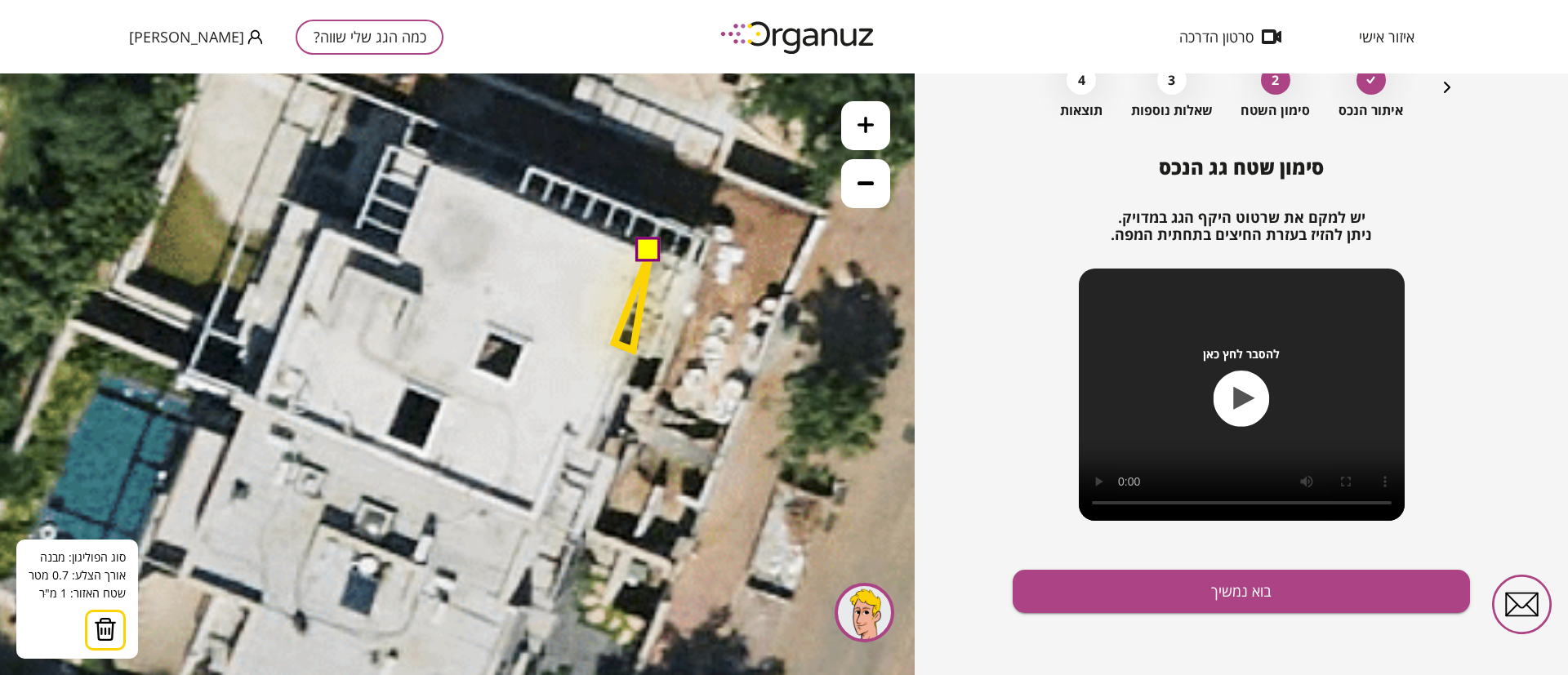
click at [633, 350] on polygon at bounding box center [632, 300] width 36 height 99
click at [567, 434] on polygon at bounding box center [608, 347] width 83 height 192
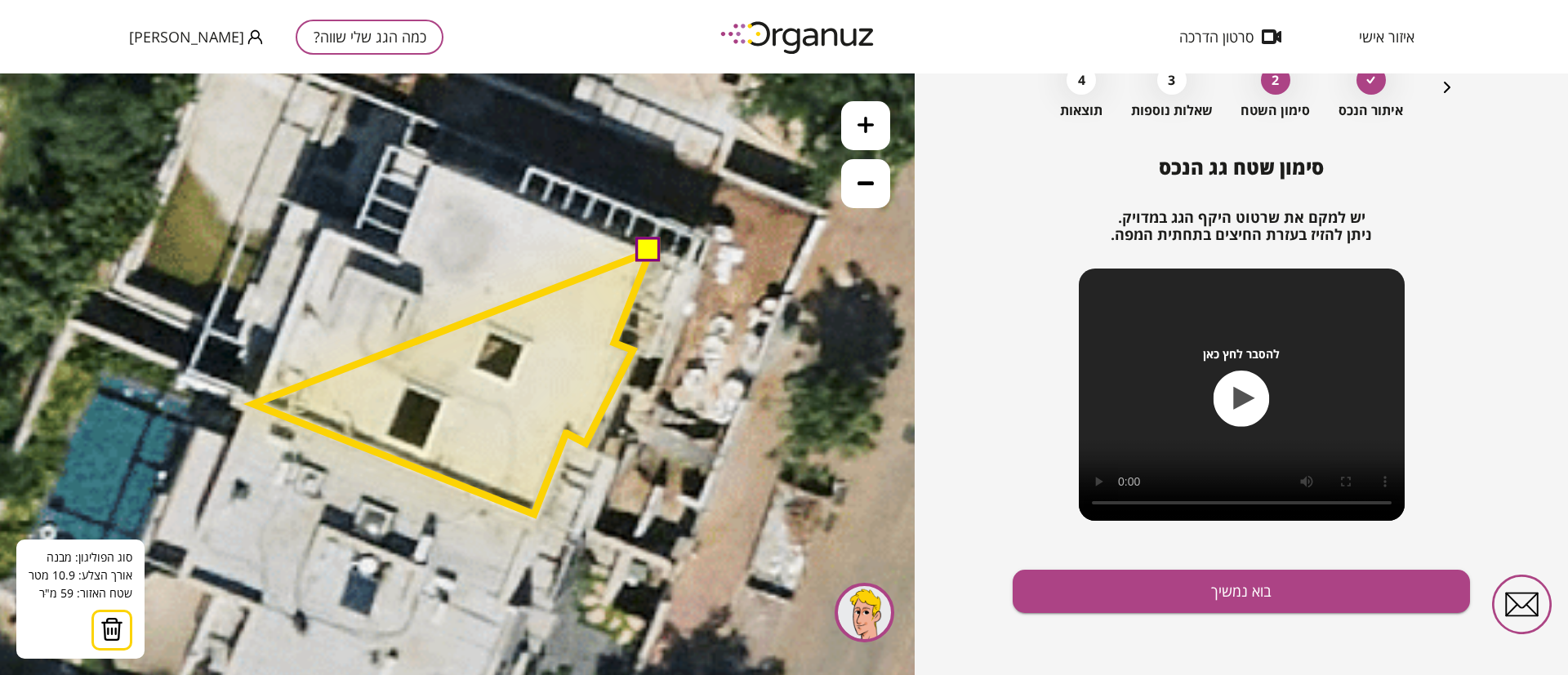
click at [253, 404] on polygon at bounding box center [451, 382] width 397 height 263
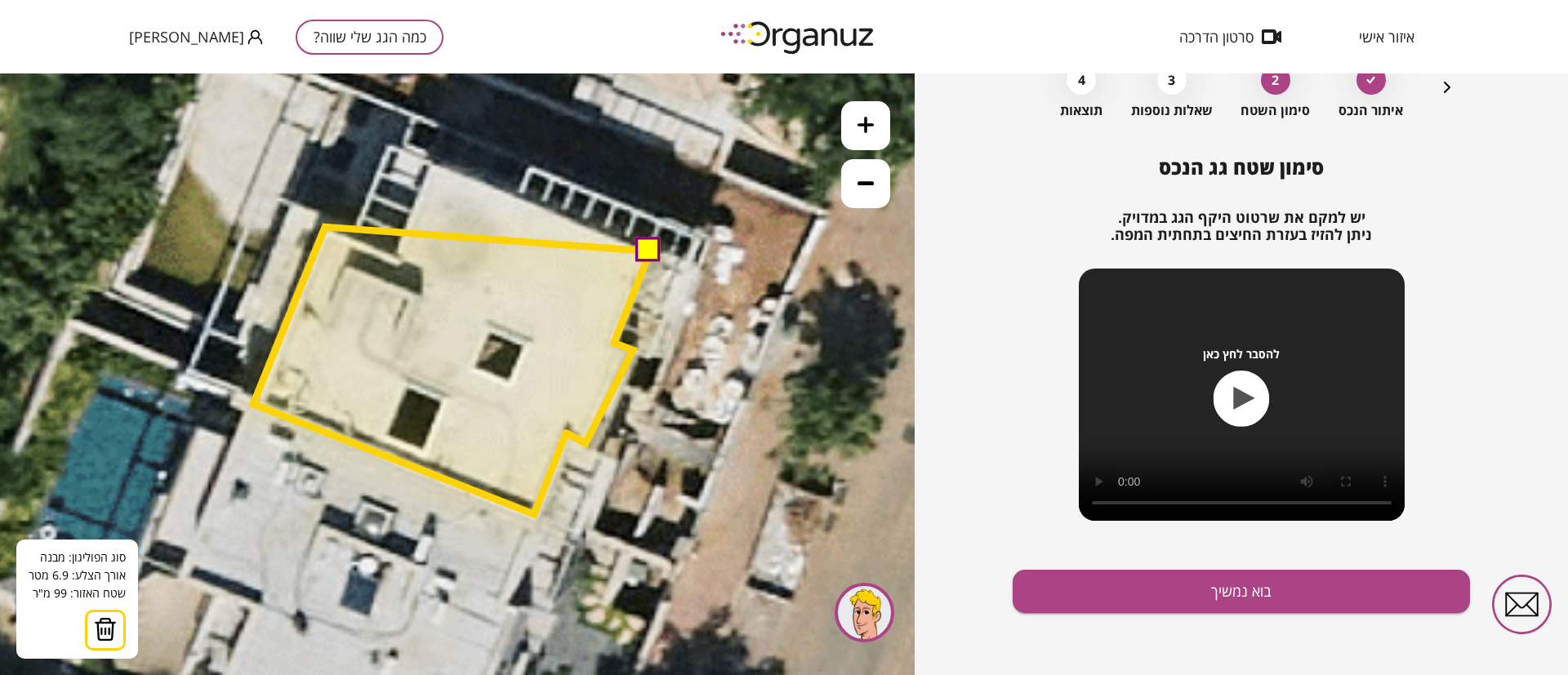
click at [325, 227] on polygon at bounding box center [451, 370] width 397 height 287
click at [401, 259] on polygon at bounding box center [451, 370] width 397 height 287
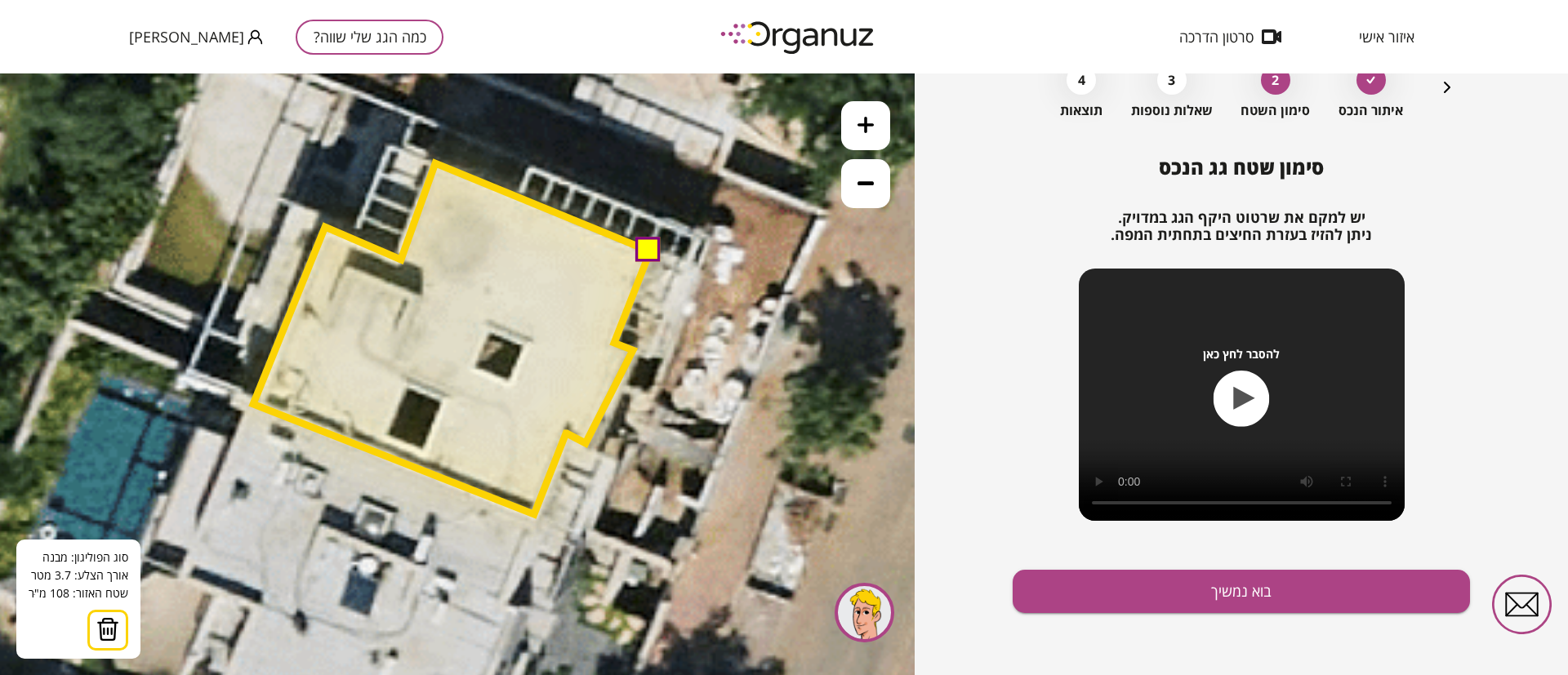
click at [436, 163] on polygon at bounding box center [451, 338] width 397 height 351
click at [654, 254] on button at bounding box center [648, 250] width 25 height 25
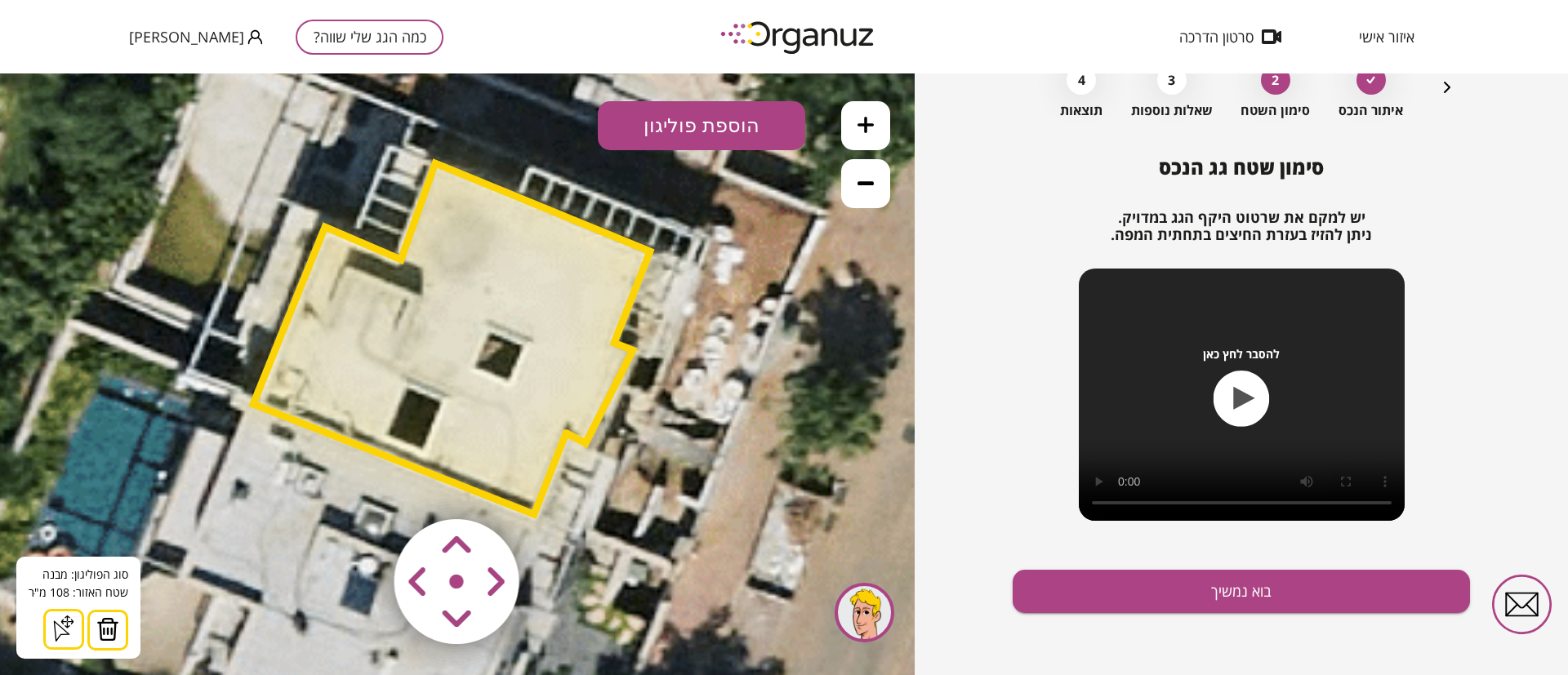
click at [872, 183] on icon at bounding box center [866, 183] width 16 height 4
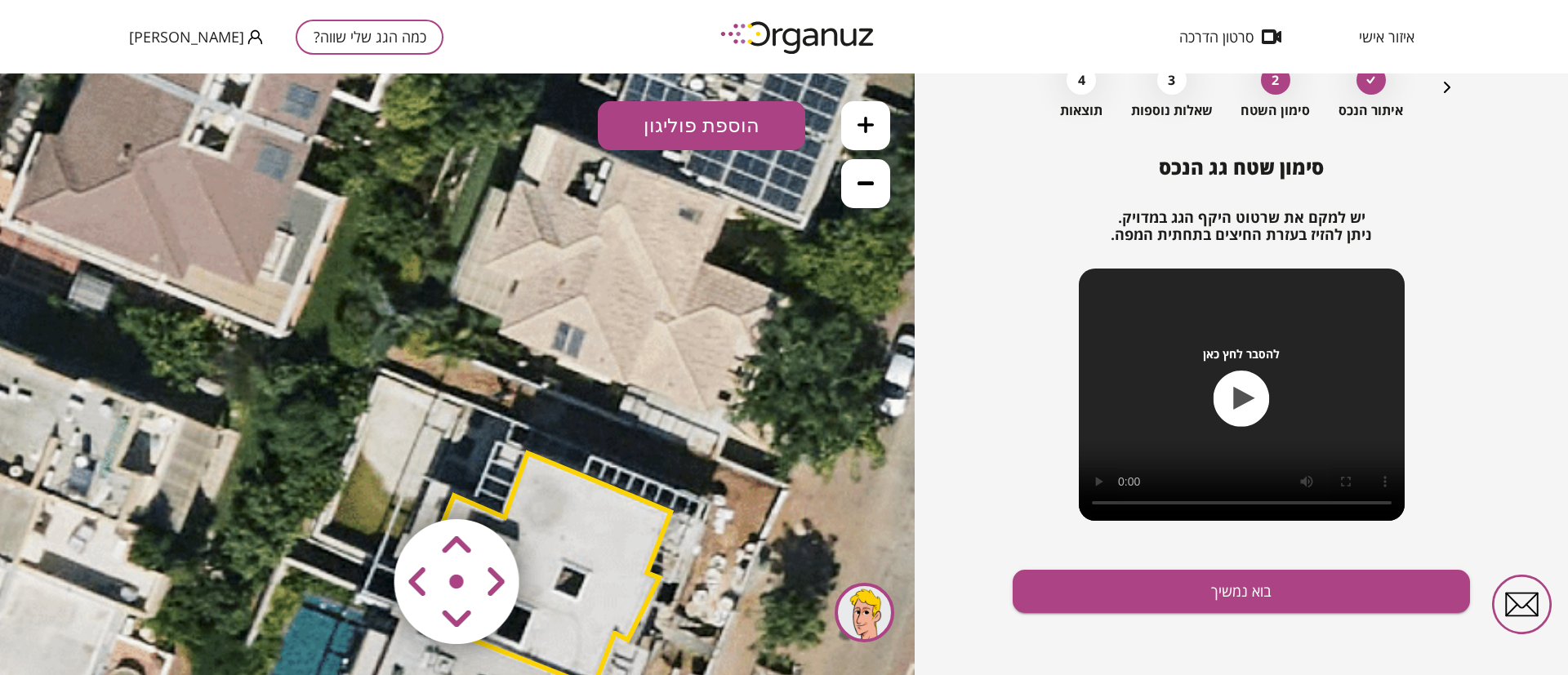
drag, startPoint x: 637, startPoint y: 365, endPoint x: 753, endPoint y: 638, distance: 296.6
click at [749, 658] on icon at bounding box center [654, 194] width 1599 height 1599
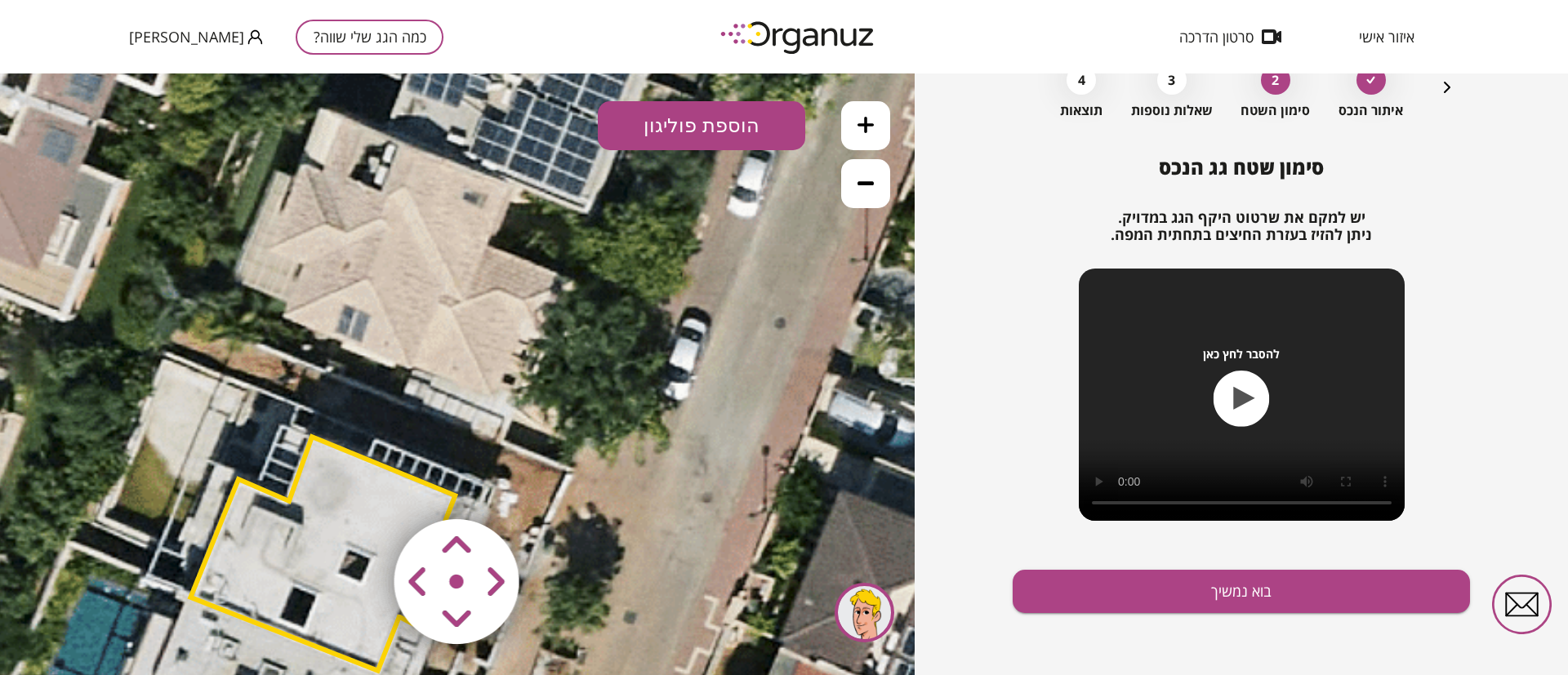
drag, startPoint x: 763, startPoint y: 437, endPoint x: 604, endPoint y: 361, distance: 176.2
click at [592, 333] on icon at bounding box center [439, 178] width 1599 height 1599
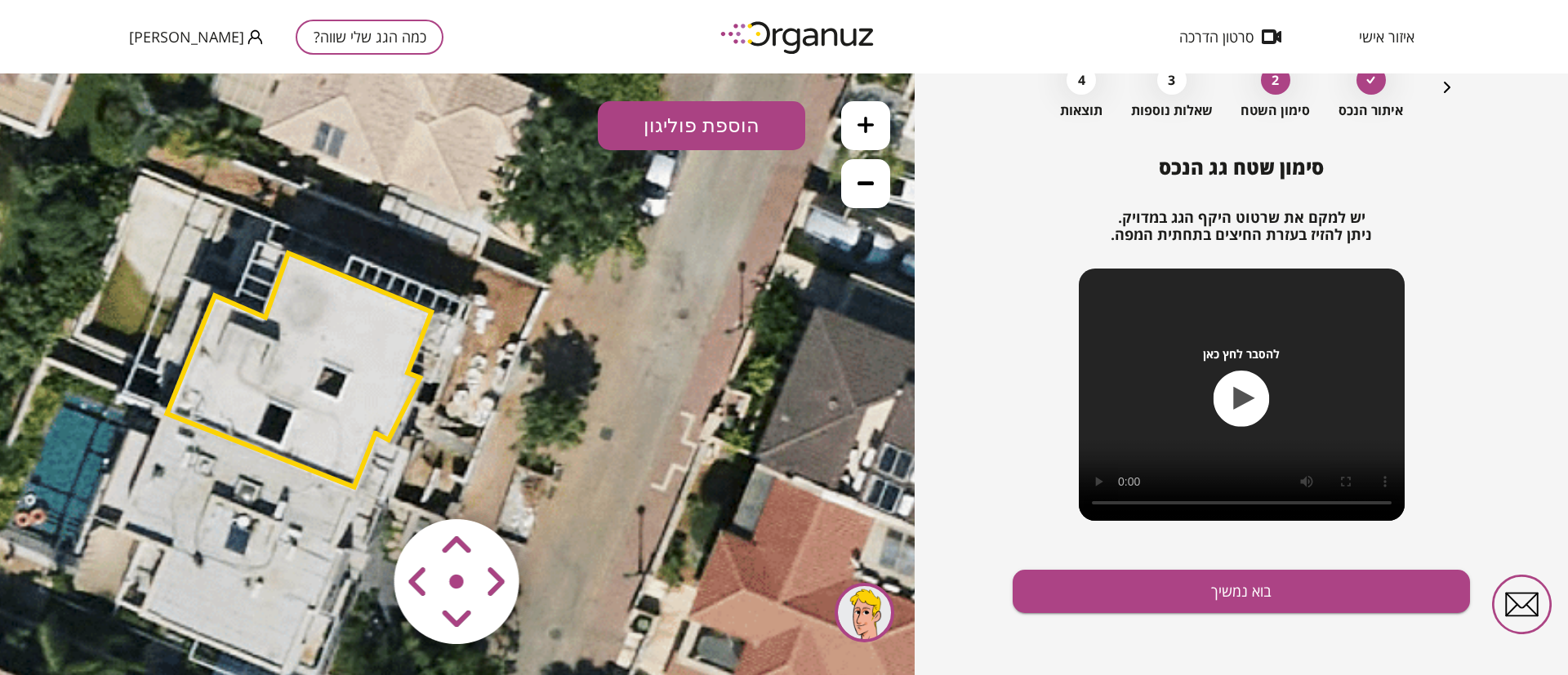
drag, startPoint x: 609, startPoint y: 496, endPoint x: 586, endPoint y: 325, distance: 172.5
